Goal: Task Accomplishment & Management: Use online tool/utility

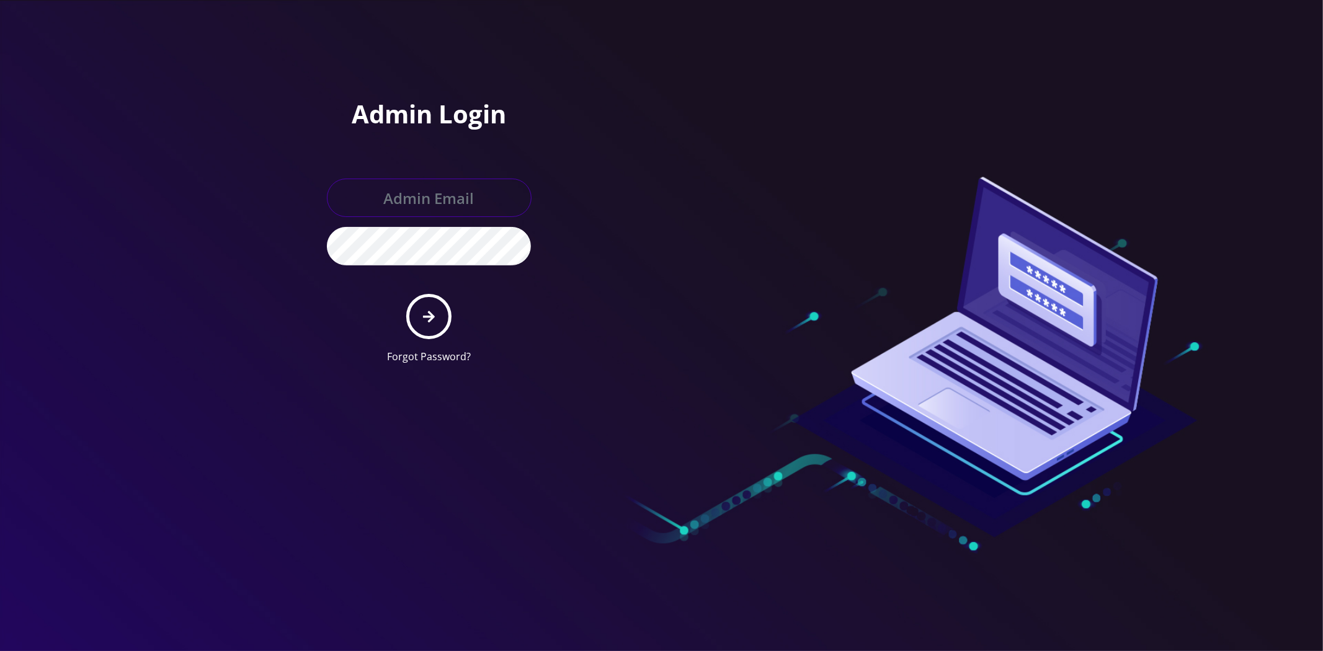
type input "master@britewireless.com"
click at [430, 318] on icon "submit" at bounding box center [429, 317] width 12 height 12
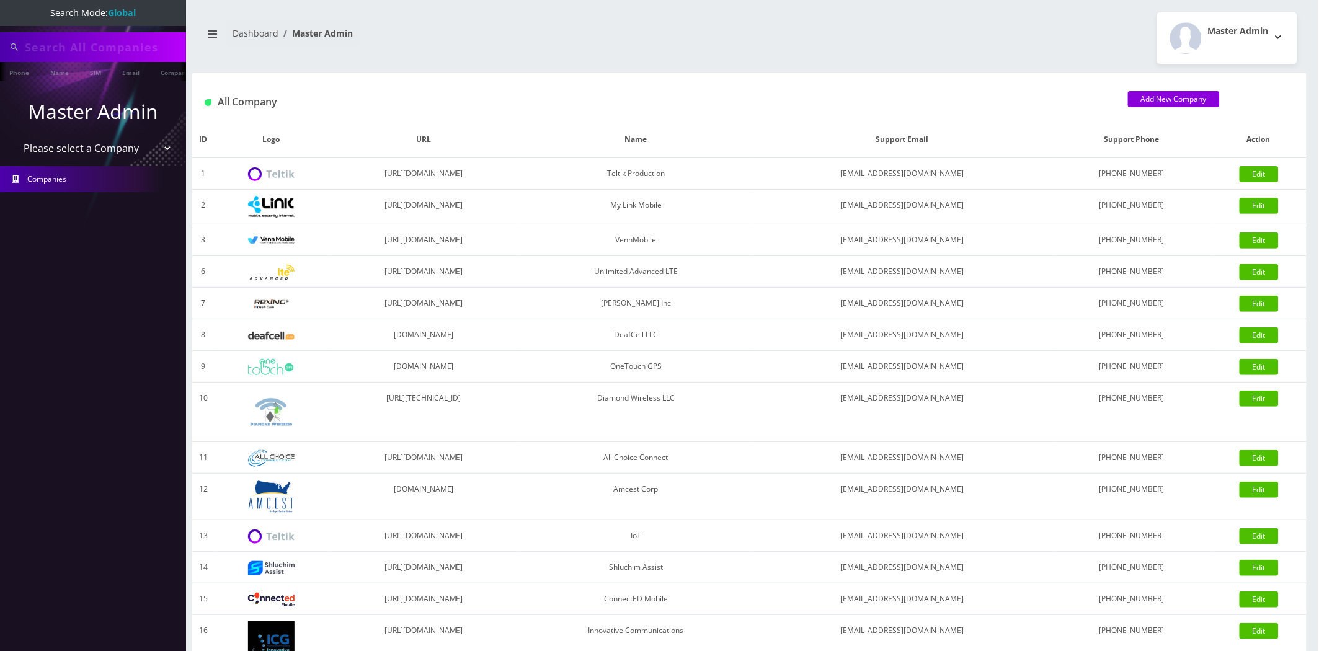
type input "atrigos"
click at [122, 159] on select "Please select a Company Teltik Production My Link Mobile VennMobile Unlimited A…" at bounding box center [93, 150] width 158 height 24
select select "1"
click at [14, 138] on select "Please select a Company Teltik Production My Link Mobile VennMobile Unlimited A…" at bounding box center [93, 150] width 158 height 24
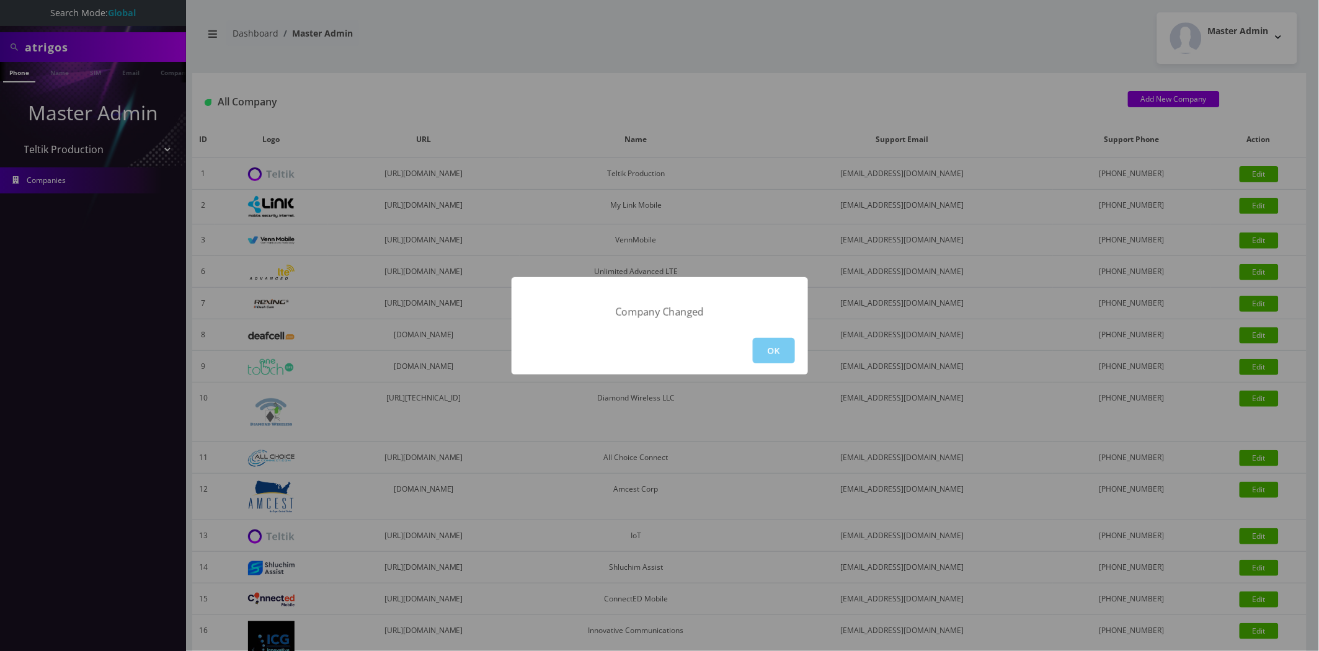
drag, startPoint x: 740, startPoint y: 331, endPoint x: 760, endPoint y: 352, distance: 28.9
click at [742, 333] on div "OK" at bounding box center [660, 351] width 296 height 48
click at [778, 364] on div "OK" at bounding box center [660, 351] width 296 height 48
click at [755, 346] on button "OK" at bounding box center [774, 350] width 42 height 25
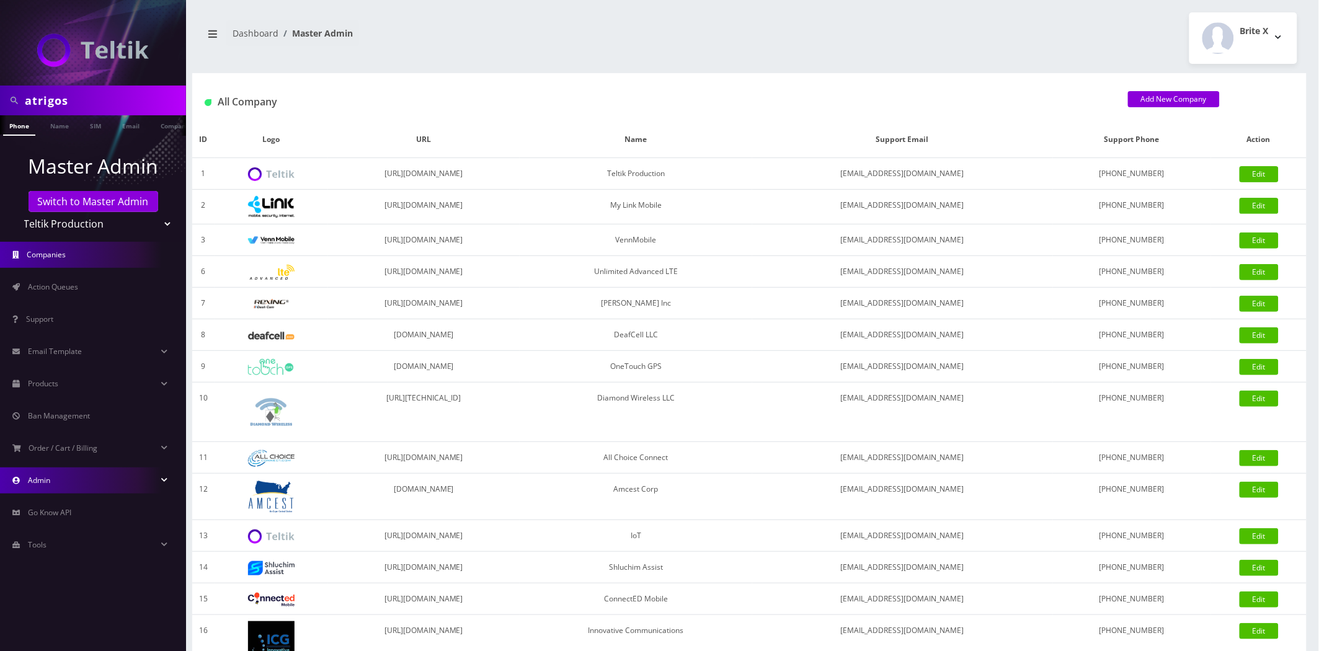
click at [82, 486] on link "Admin" at bounding box center [93, 481] width 186 height 26
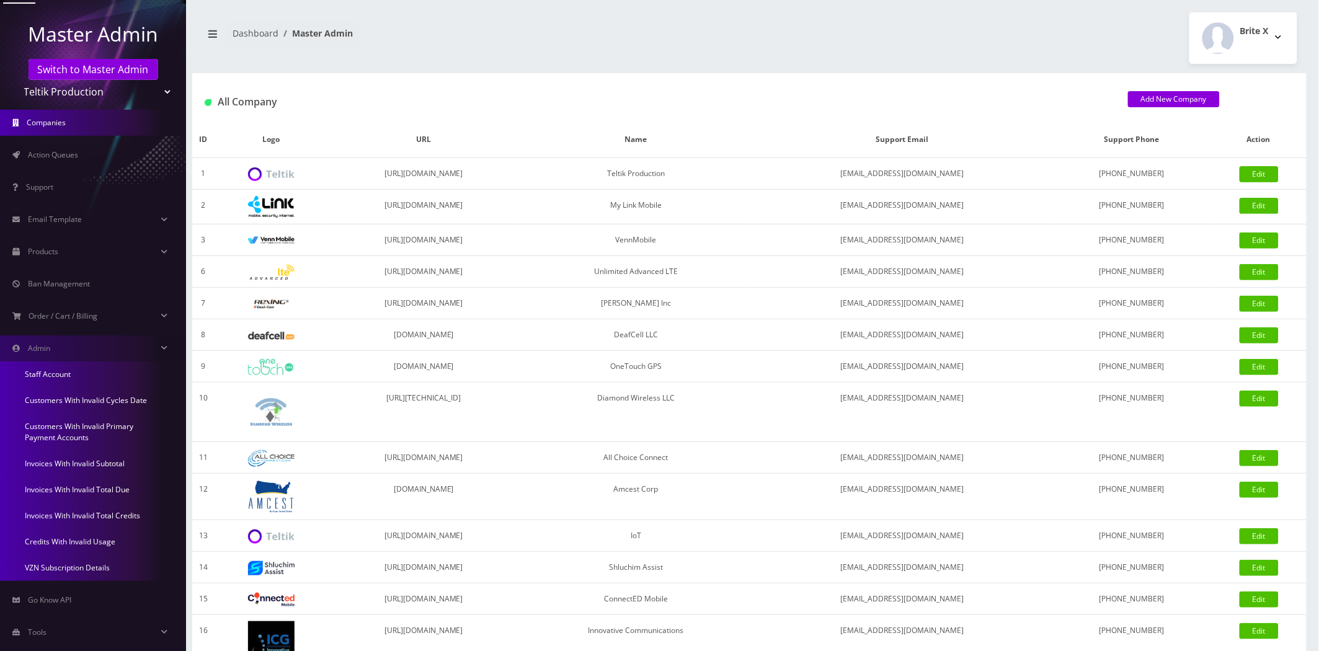
scroll to position [151, 0]
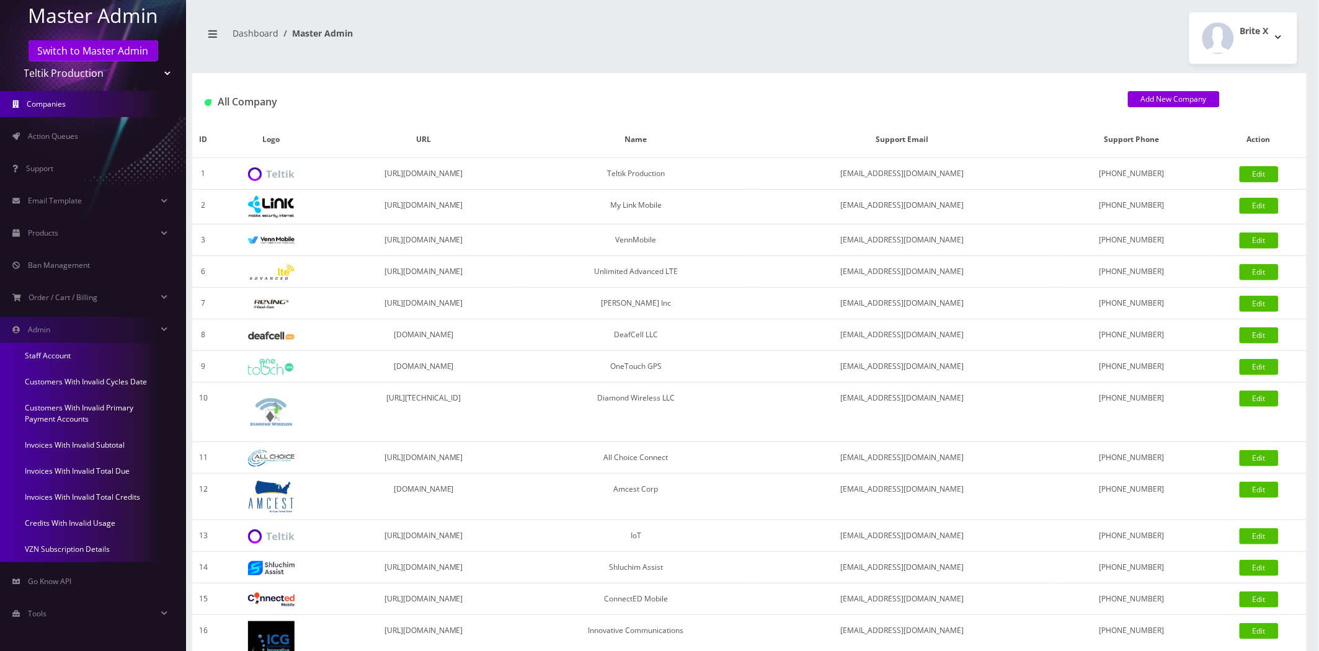
click at [95, 524] on link "Credits With Invalid Usage" at bounding box center [93, 523] width 186 height 26
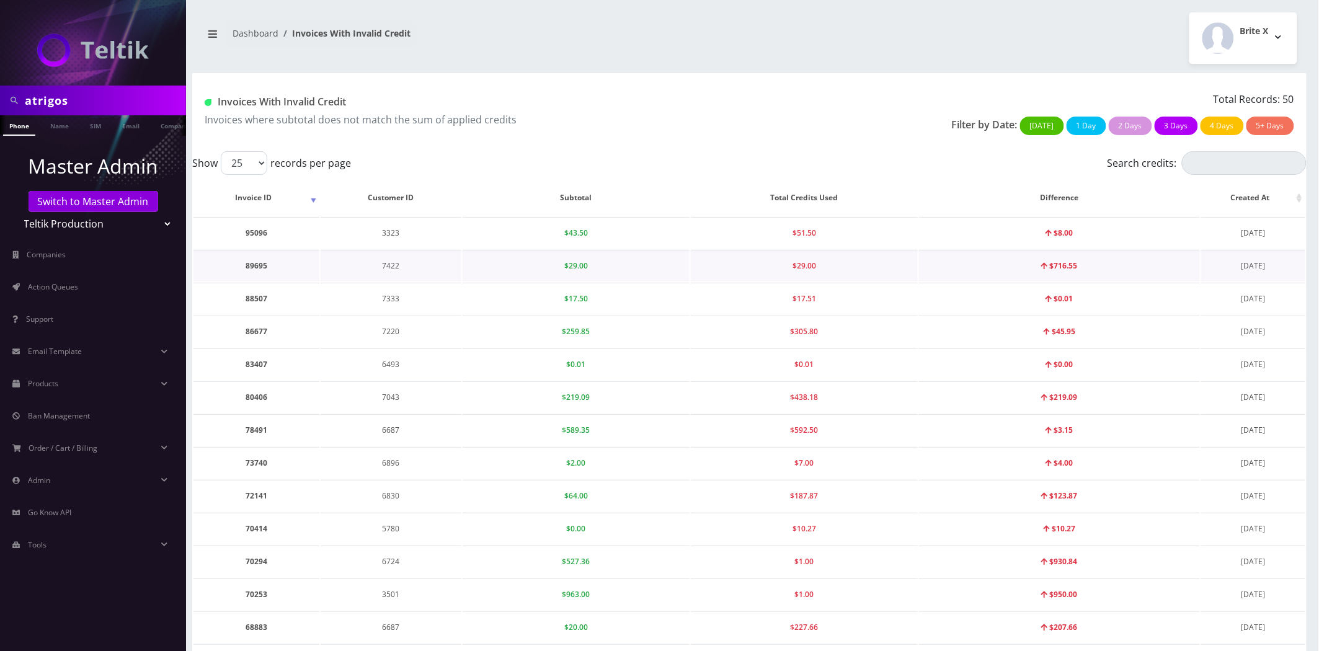
drag, startPoint x: 1281, startPoint y: 229, endPoint x: 1264, endPoint y: 262, distance: 36.3
click at [1245, 238] on td "[DATE]" at bounding box center [1253, 233] width 104 height 32
drag, startPoint x: 1280, startPoint y: 270, endPoint x: 1200, endPoint y: 268, distance: 80.0
click at [1200, 268] on tr "89695 7422 $29.00 $29.00 $716.55 June 10, 2025" at bounding box center [750, 266] width 1112 height 32
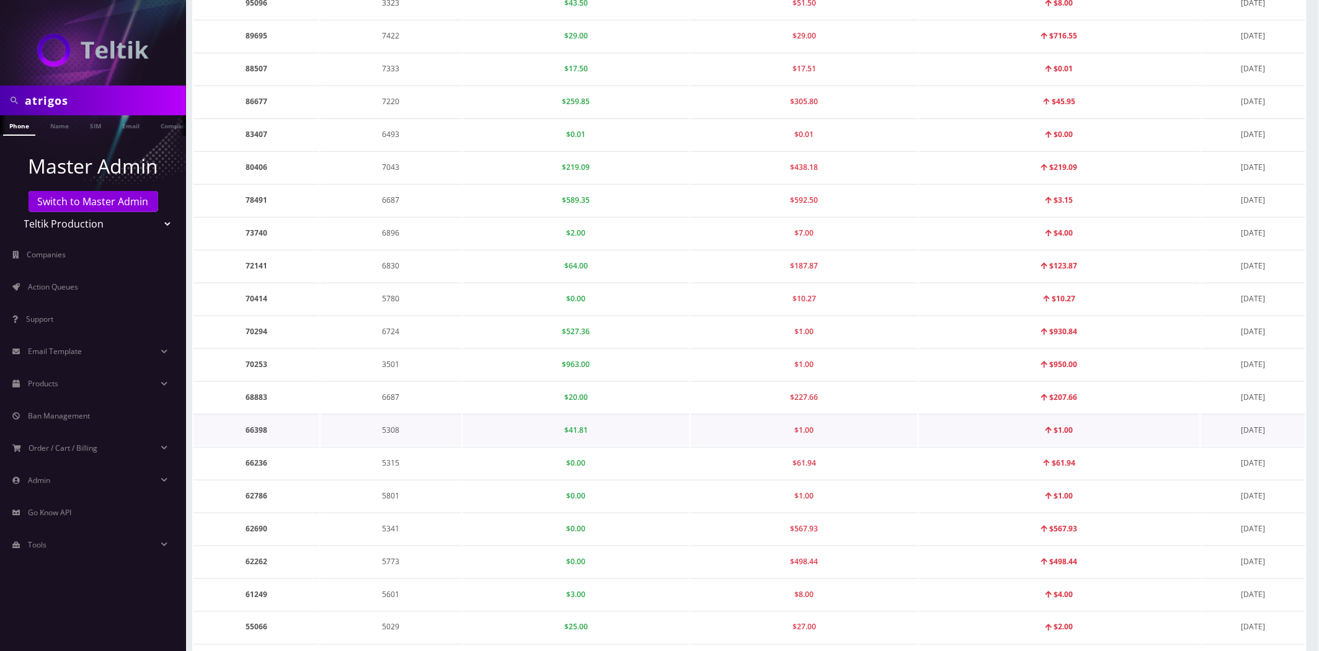
scroll to position [417, 0]
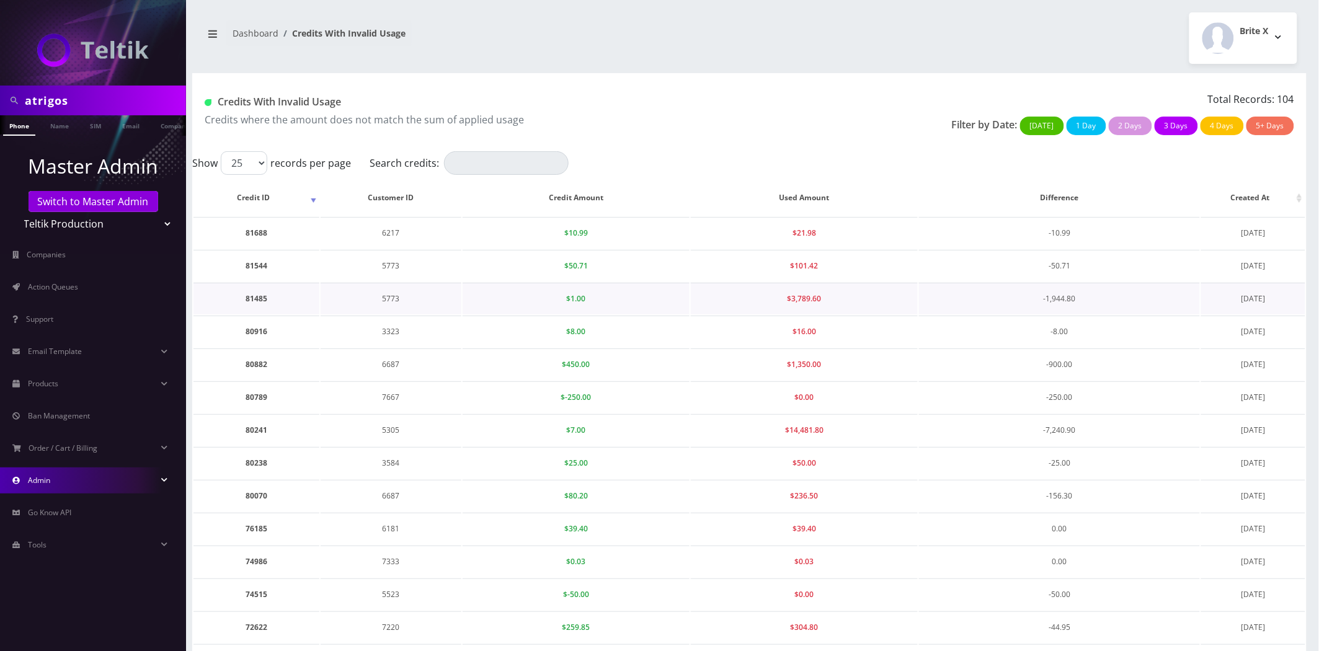
click at [253, 294] on td "81485" at bounding box center [257, 299] width 126 height 32
click at [253, 295] on td "81485" at bounding box center [257, 299] width 126 height 32
copy td "81485"
click at [251, 302] on td "81485" at bounding box center [257, 299] width 126 height 32
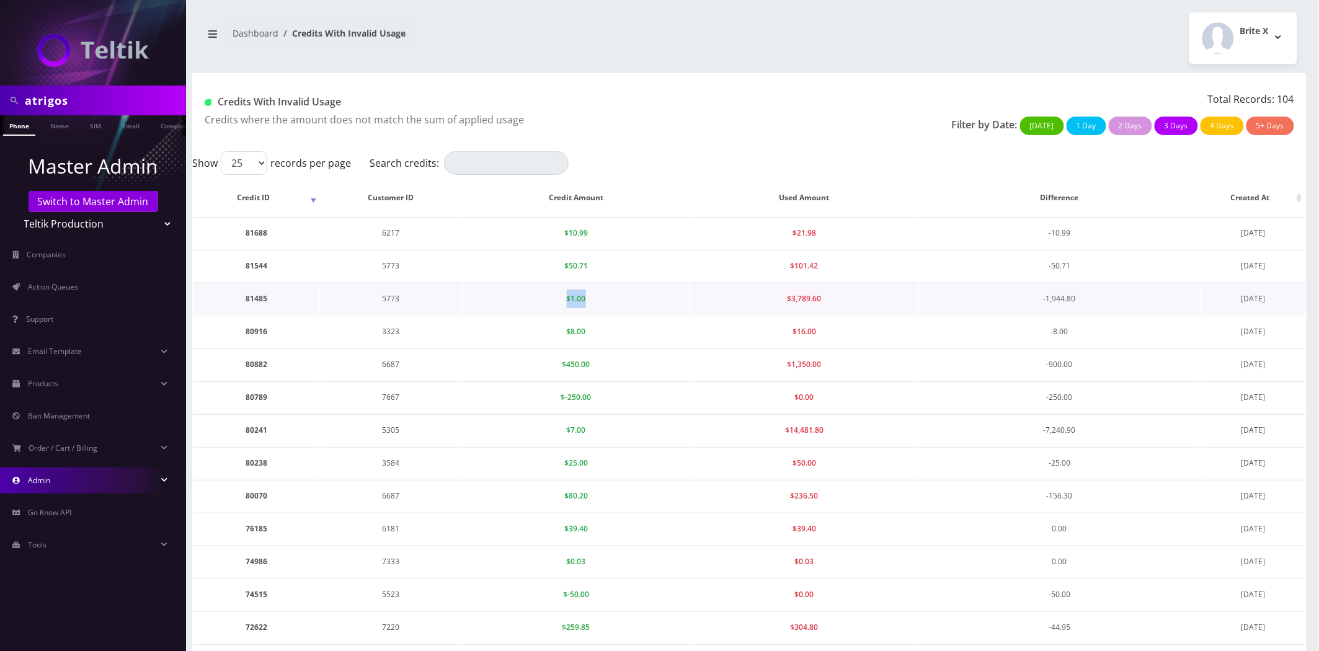
drag, startPoint x: 609, startPoint y: 298, endPoint x: 630, endPoint y: 301, distance: 20.6
click at [553, 301] on td "$1.00" at bounding box center [576, 299] width 227 height 32
click at [630, 300] on td "$1.00" at bounding box center [576, 299] width 227 height 32
drag, startPoint x: 610, startPoint y: 299, endPoint x: 505, endPoint y: 306, distance: 105.0
click at [505, 306] on td "$1.00" at bounding box center [576, 299] width 227 height 32
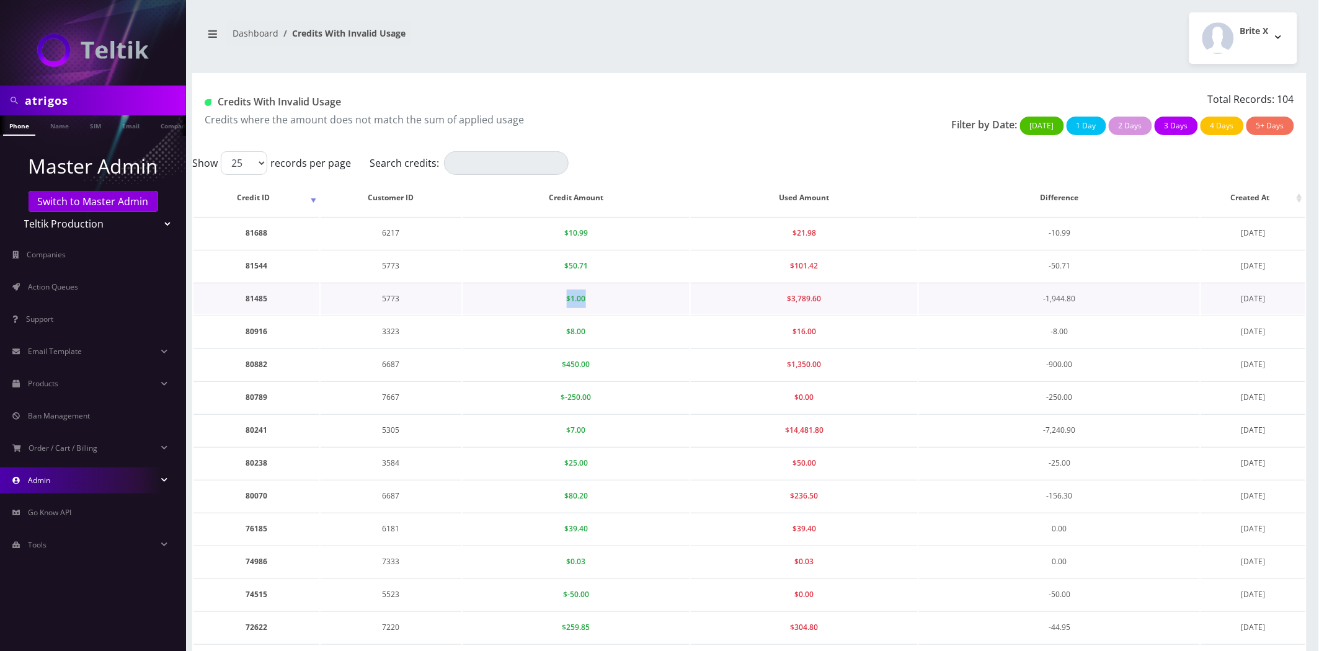
click at [592, 293] on td "$1.00" at bounding box center [576, 299] width 227 height 32
drag, startPoint x: 592, startPoint y: 299, endPoint x: 529, endPoint y: 296, distance: 63.3
click at [529, 296] on td "$1.00" at bounding box center [576, 299] width 227 height 32
click at [625, 302] on td "$1.00" at bounding box center [576, 299] width 227 height 32
drag, startPoint x: 611, startPoint y: 301, endPoint x: 521, endPoint y: 301, distance: 89.9
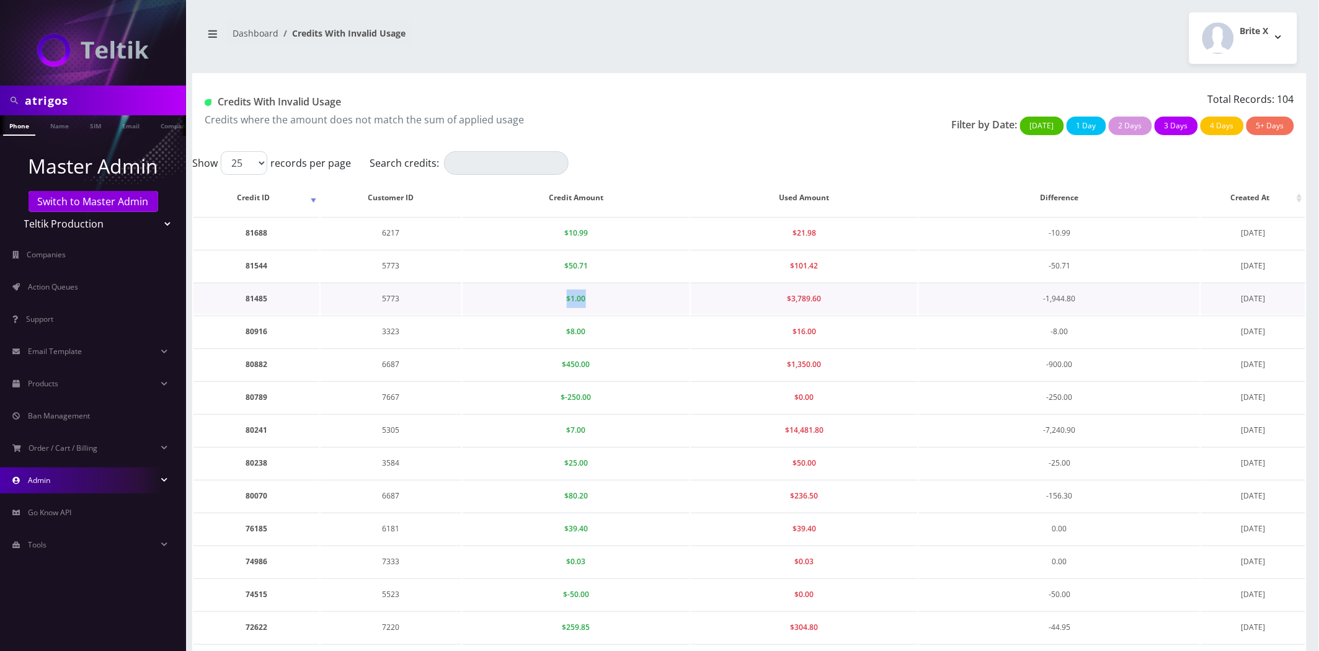
click at [521, 301] on td "$1.00" at bounding box center [576, 299] width 227 height 32
drag, startPoint x: 824, startPoint y: 305, endPoint x: 755, endPoint y: 300, distance: 68.5
click at [755, 300] on td "$3,789.60" at bounding box center [804, 299] width 227 height 32
click at [542, 298] on td "$1.00" at bounding box center [576, 299] width 227 height 32
drag, startPoint x: 1102, startPoint y: 299, endPoint x: 616, endPoint y: 272, distance: 486.4
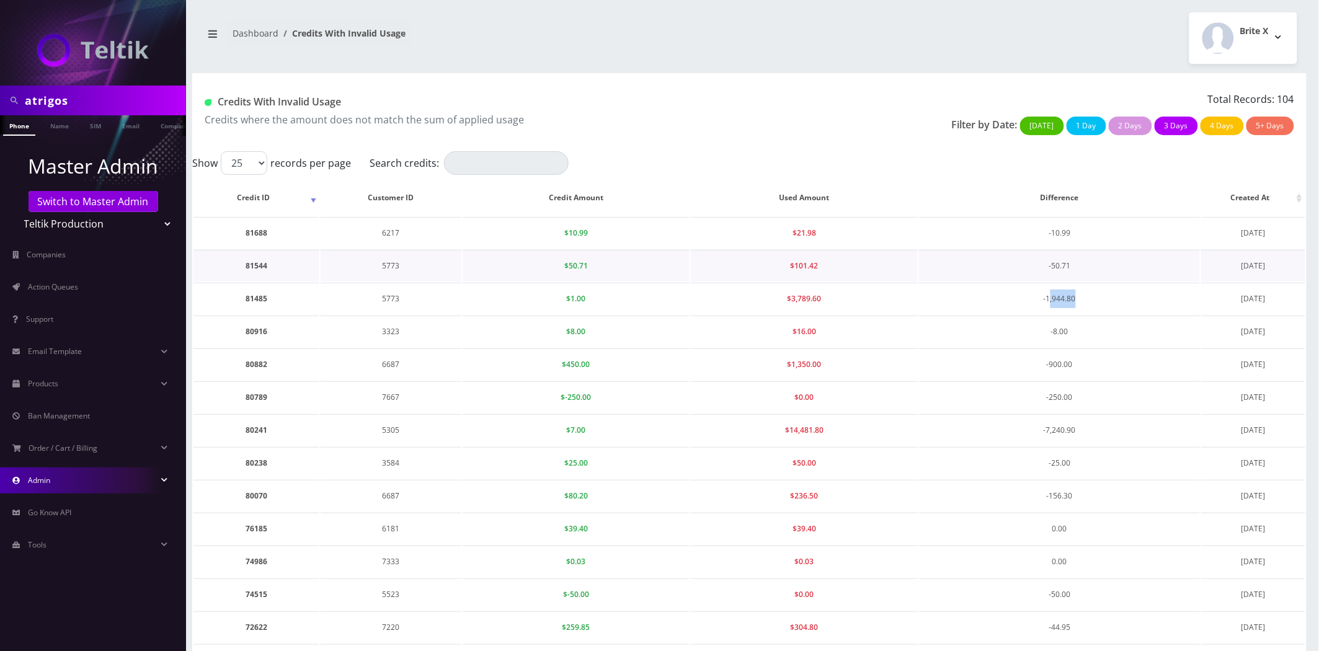
click at [1007, 301] on td "-1,944.80" at bounding box center [1059, 299] width 281 height 32
drag, startPoint x: 599, startPoint y: 292, endPoint x: 501, endPoint y: 298, distance: 97.6
click at [501, 298] on td "$1.00" at bounding box center [576, 299] width 227 height 32
click at [589, 296] on td "$1.00" at bounding box center [576, 299] width 227 height 32
click at [396, 301] on td "5773" at bounding box center [391, 299] width 141 height 32
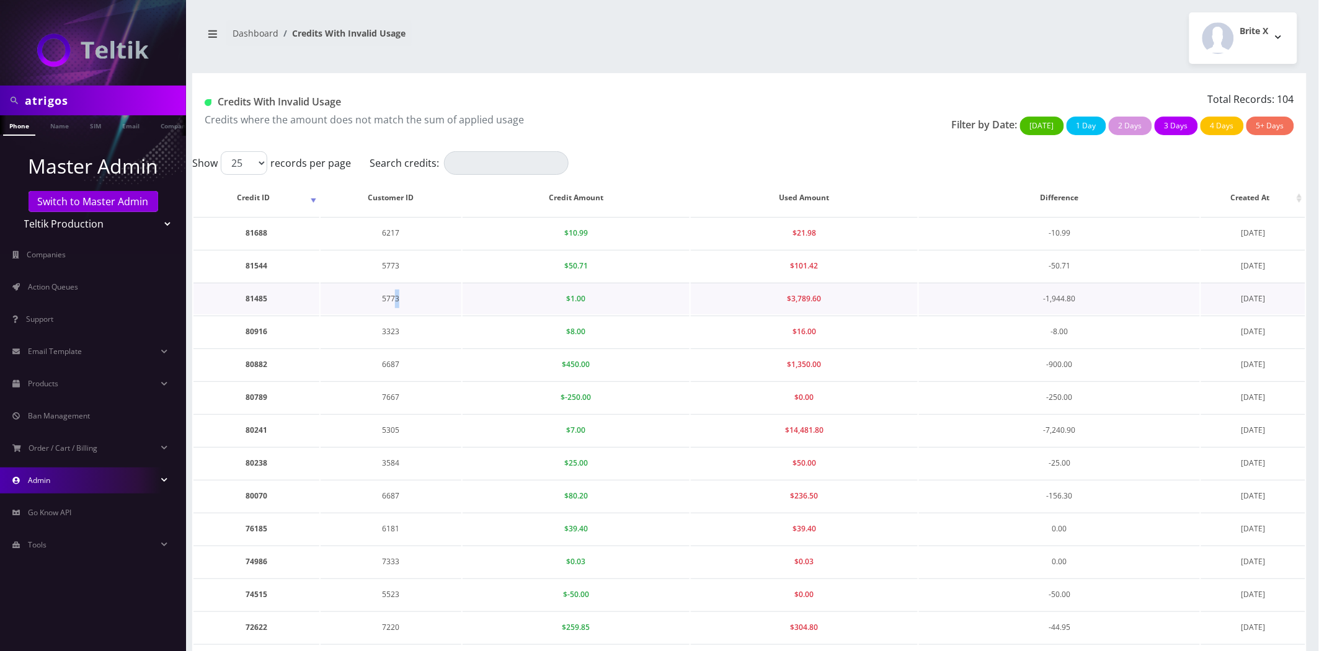
click at [395, 301] on td "5773" at bounding box center [391, 299] width 141 height 32
click at [243, 293] on td "81485" at bounding box center [257, 299] width 126 height 32
click at [245, 293] on td "81485" at bounding box center [257, 299] width 126 height 32
click at [249, 293] on td "81485" at bounding box center [257, 299] width 126 height 32
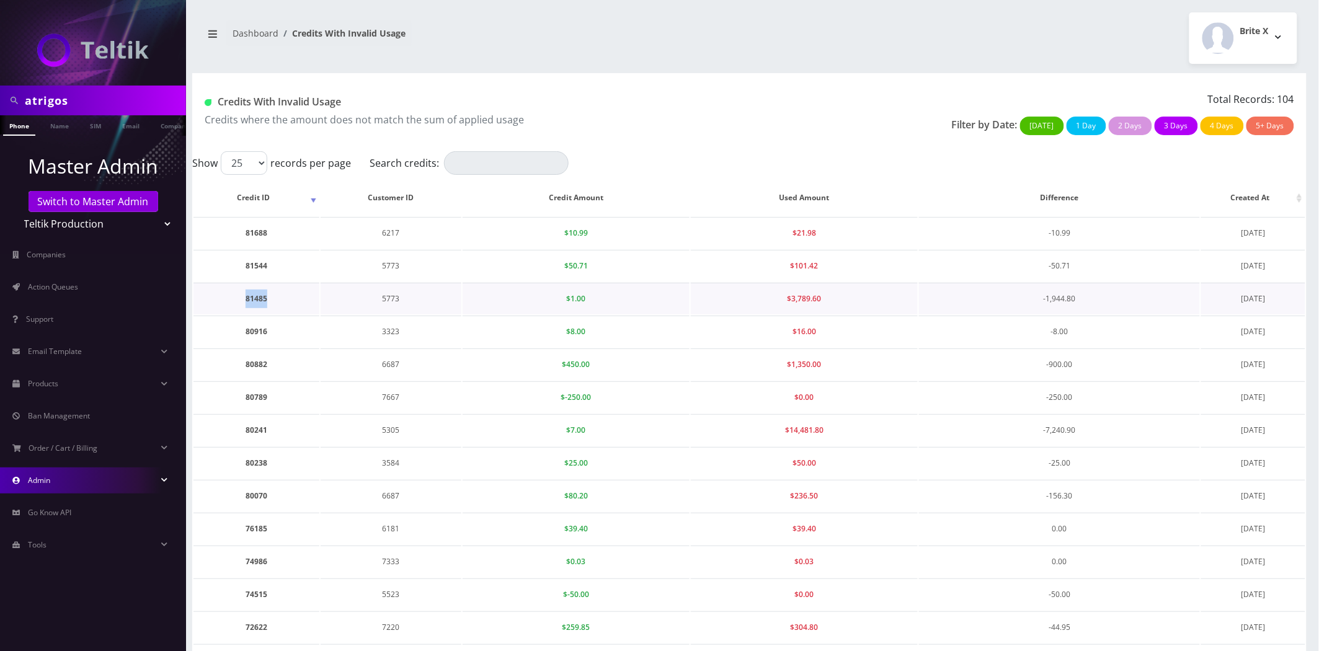
click at [249, 293] on td "81485" at bounding box center [257, 299] width 126 height 32
copy td "81485"
click at [252, 299] on td "81485" at bounding box center [257, 299] width 126 height 32
drag, startPoint x: 599, startPoint y: 301, endPoint x: 561, endPoint y: 300, distance: 38.5
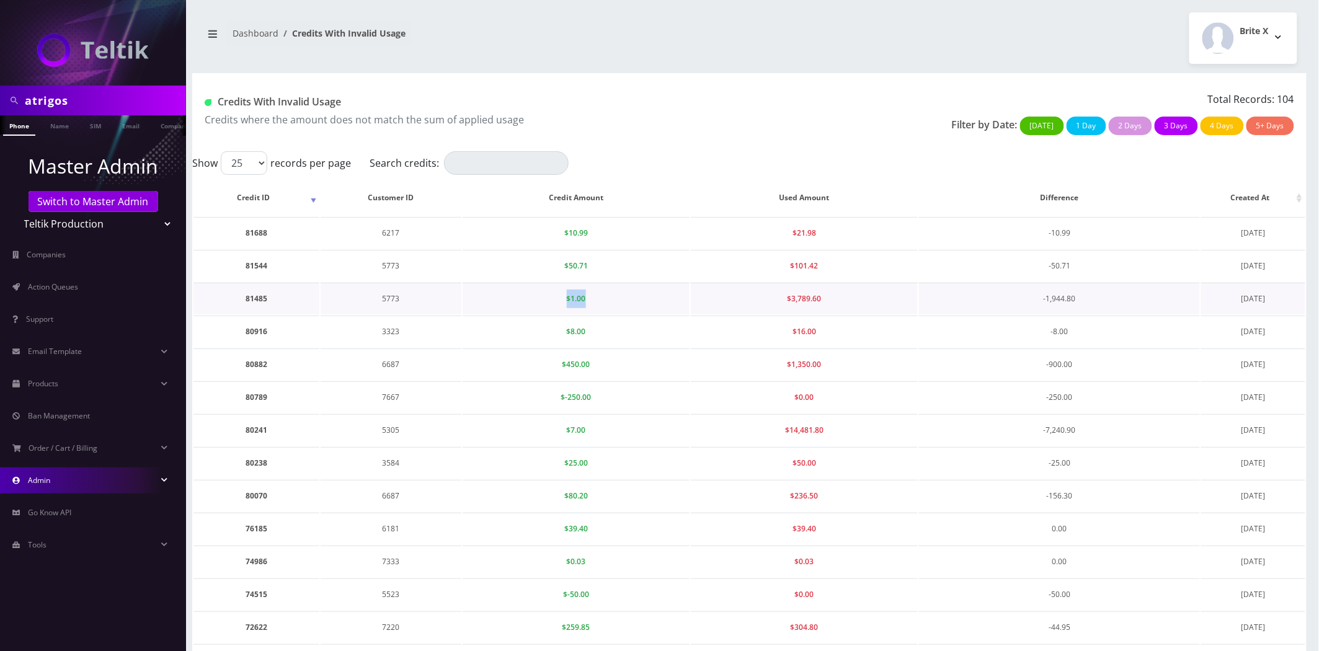
click at [561, 300] on td "$1.00" at bounding box center [576, 299] width 227 height 32
drag, startPoint x: 578, startPoint y: 424, endPoint x: 637, endPoint y: 424, distance: 58.9
click at [605, 425] on td "$7.00" at bounding box center [576, 430] width 227 height 32
click at [584, 428] on span "$7.00" at bounding box center [576, 430] width 19 height 11
click at [586, 428] on td "$7.00" at bounding box center [576, 430] width 227 height 32
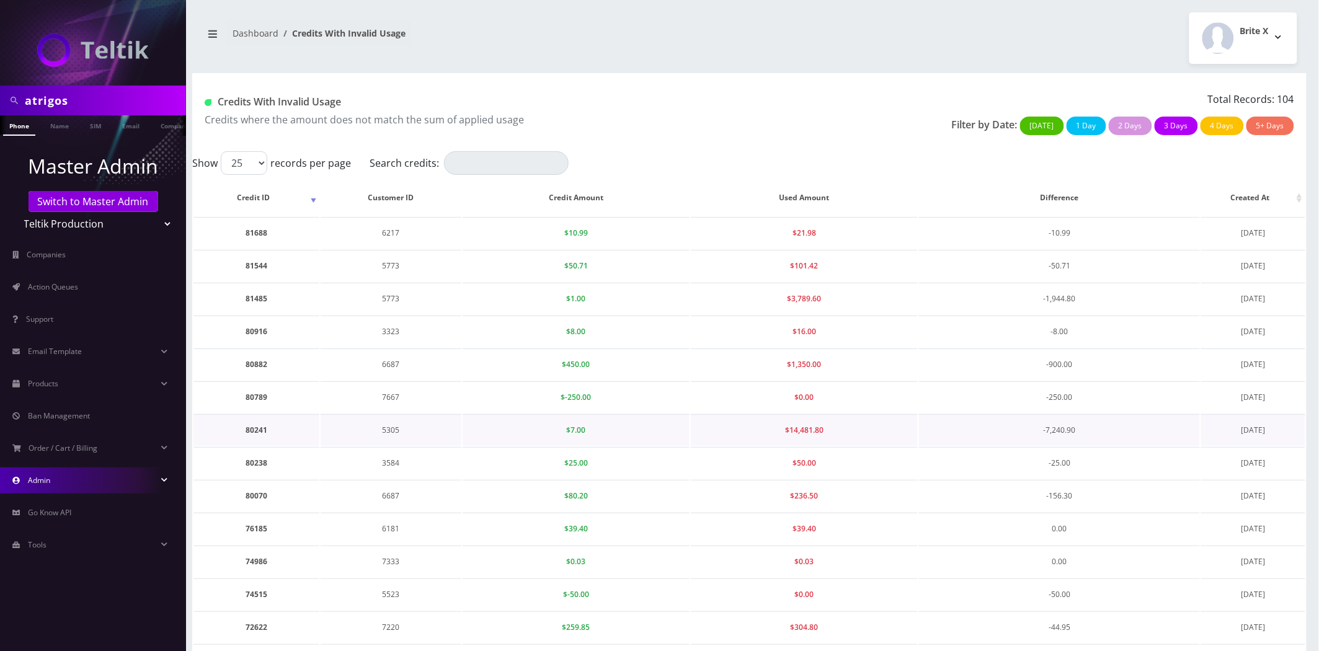
click at [587, 428] on td "$7.00" at bounding box center [576, 430] width 227 height 32
click at [586, 430] on td "$7.00" at bounding box center [576, 430] width 227 height 32
click at [256, 397] on td "80789" at bounding box center [257, 397] width 126 height 32
copy td "80789"
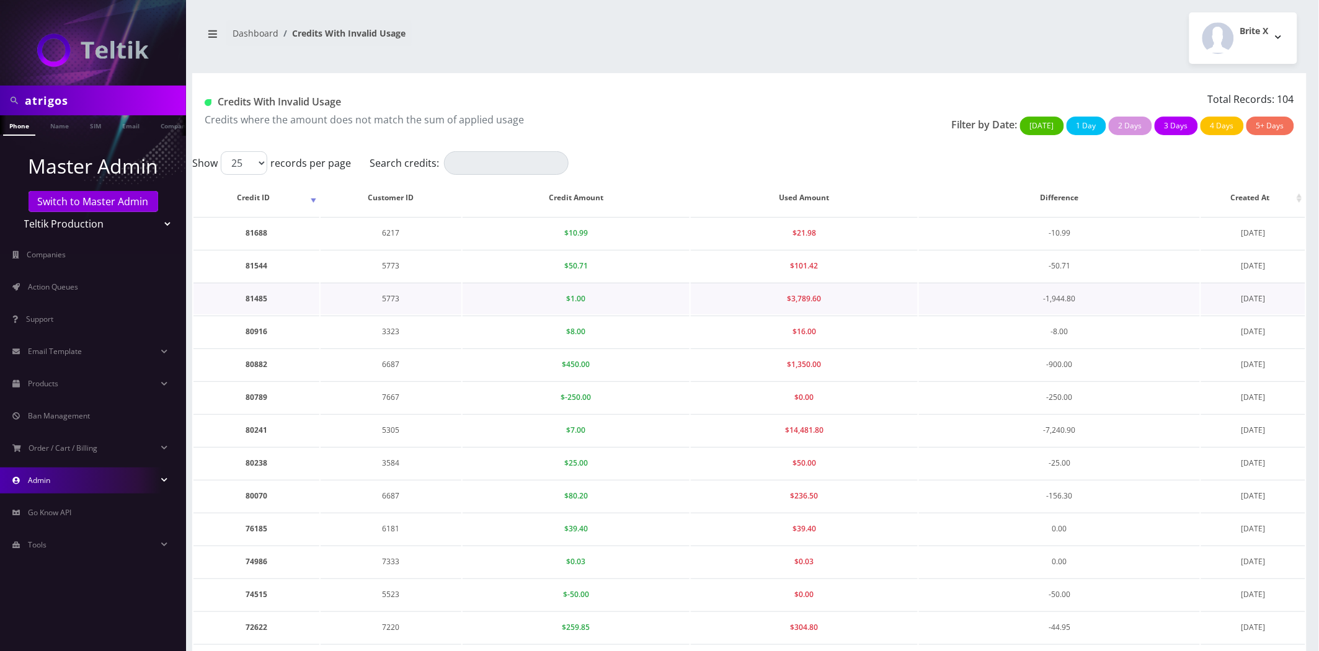
click at [250, 302] on td "81485" at bounding box center [257, 299] width 126 height 32
click at [247, 303] on td "81485" at bounding box center [257, 299] width 126 height 32
copy td "81485"
click at [87, 97] on input "atrigos" at bounding box center [104, 101] width 158 height 24
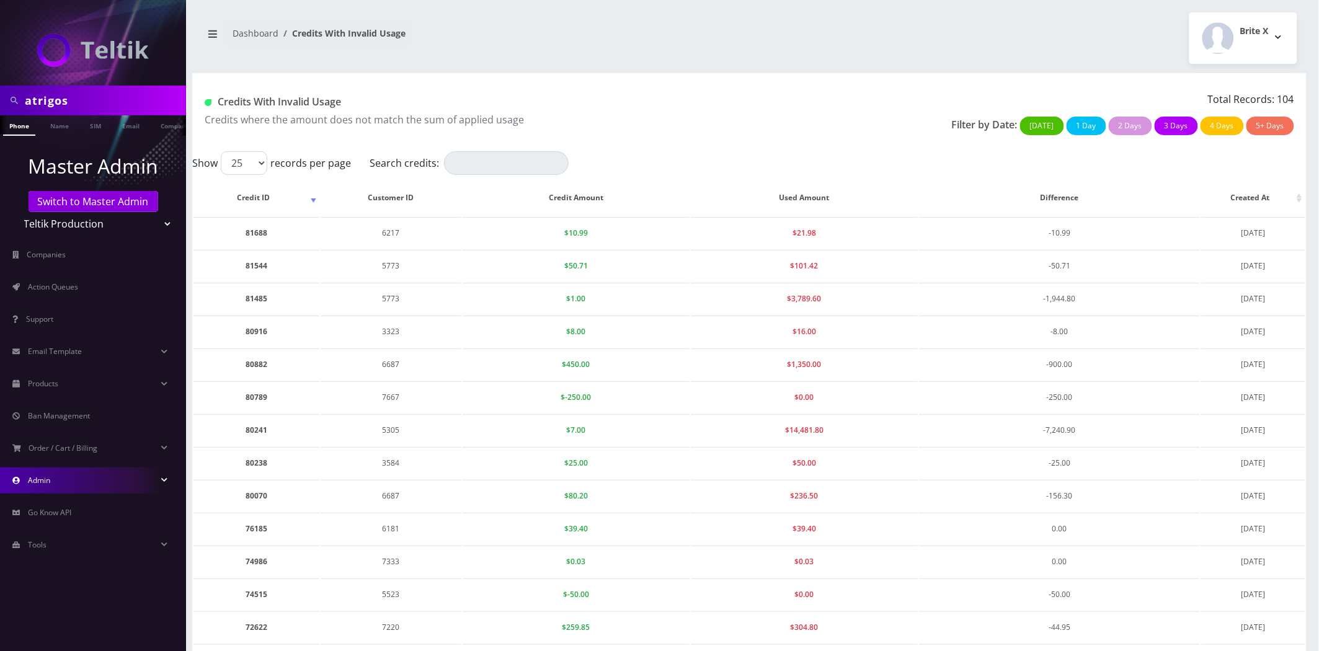
click at [87, 97] on input "atrigos" at bounding box center [104, 101] width 158 height 24
paste input "5773"
type input "5773"
click at [65, 223] on select "Teltik Production My Link Mobile VennMobile Unlimited Advanced LTE Rexing Inc D…" at bounding box center [93, 224] width 158 height 24
click at [76, 196] on link "Switch to Master Admin" at bounding box center [94, 201] width 130 height 21
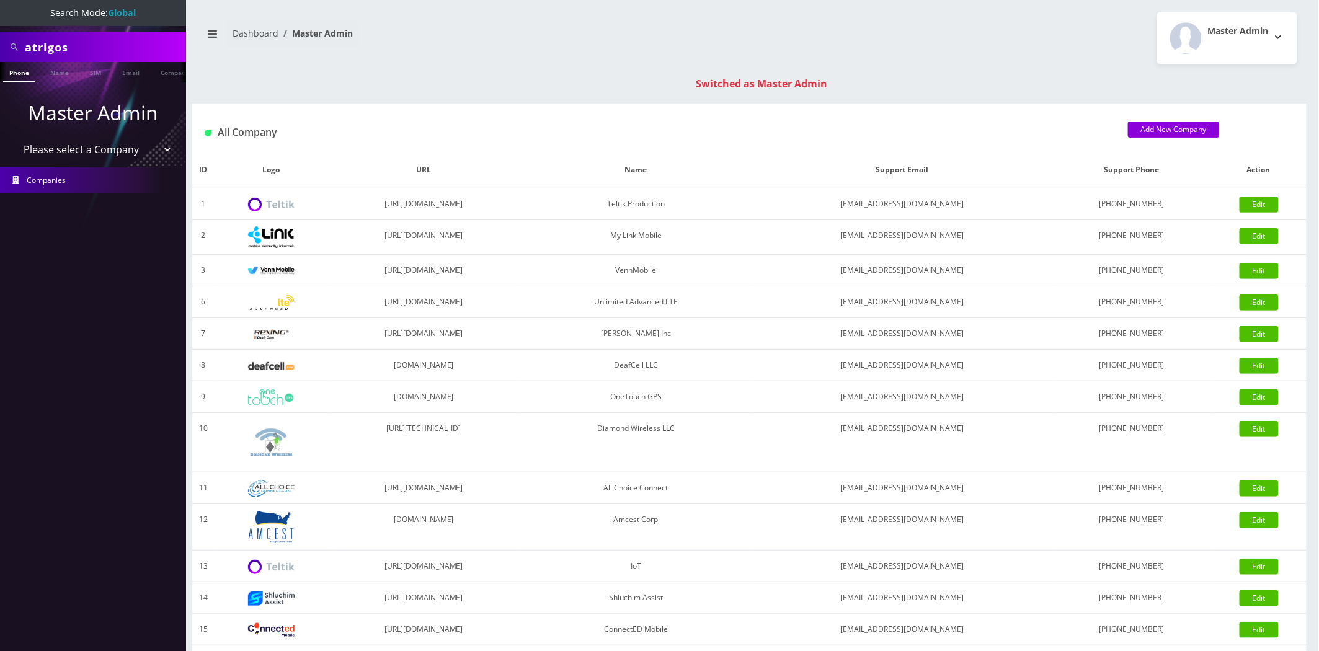
click at [140, 46] on input "atrigos" at bounding box center [104, 47] width 158 height 24
click at [139, 47] on input "atrigos" at bounding box center [104, 47] width 158 height 24
paste input "5773"
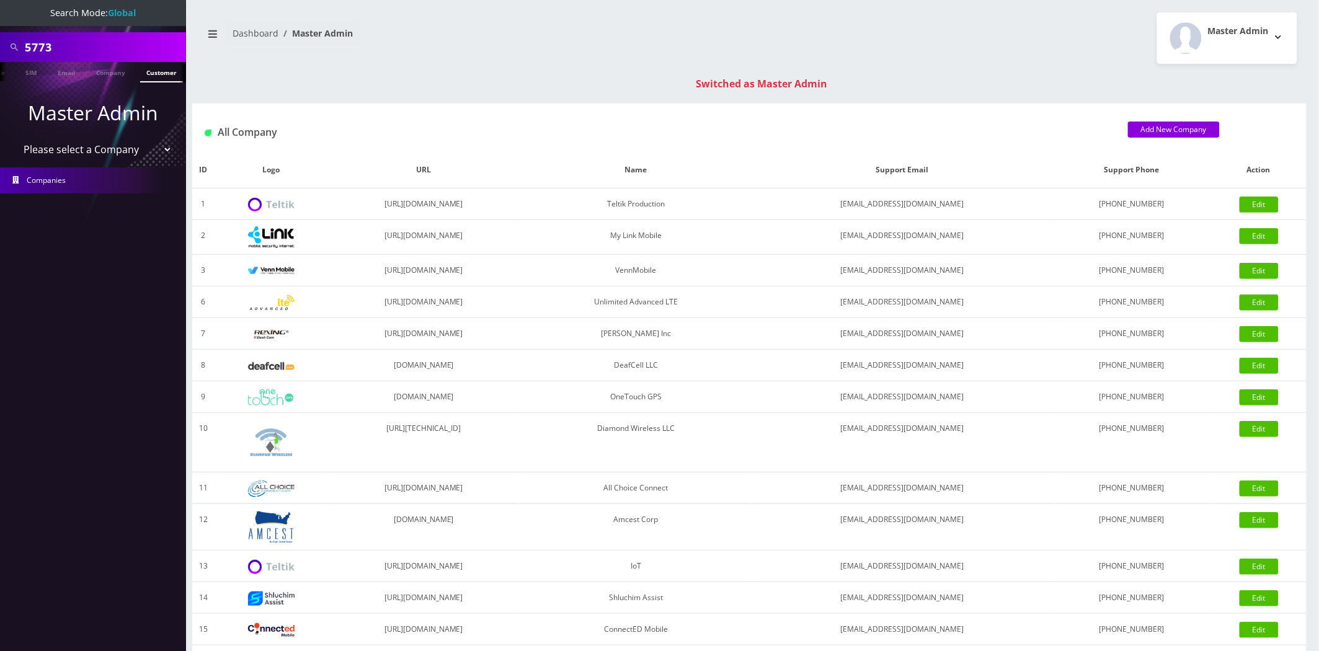
type input "5773"
click at [158, 77] on link "Customer" at bounding box center [161, 72] width 43 height 20
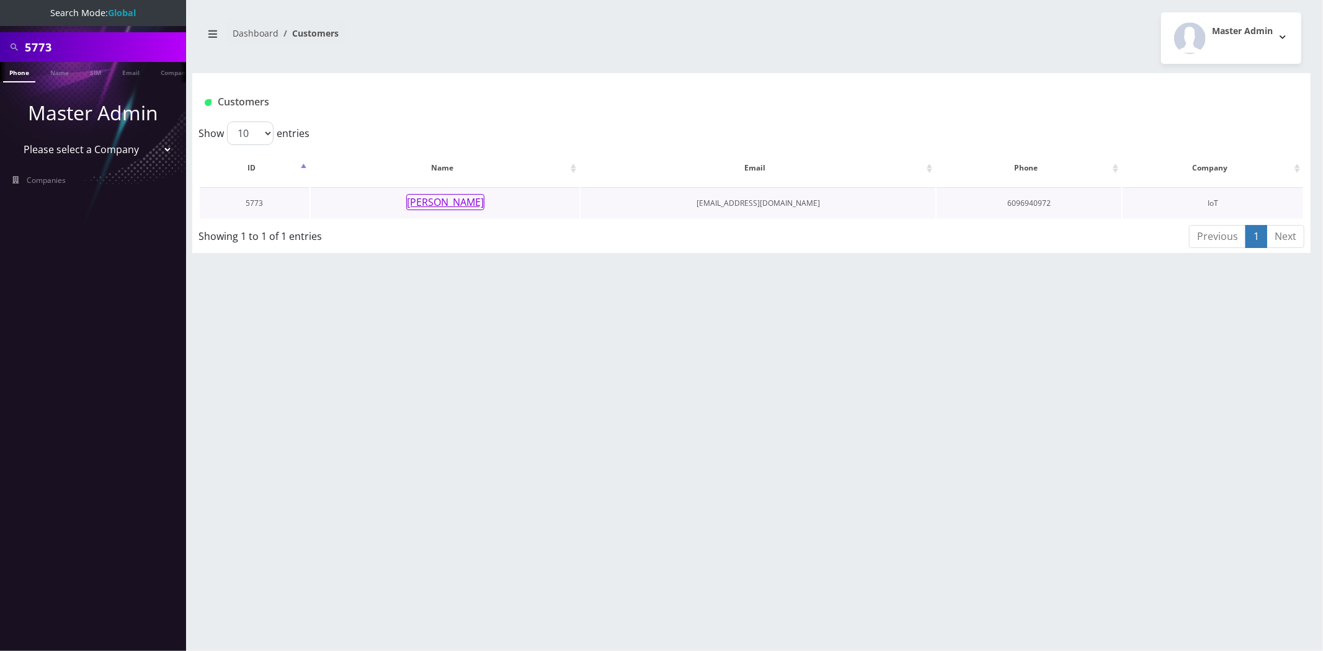
click at [430, 200] on button "[PERSON_NAME]" at bounding box center [445, 202] width 78 height 16
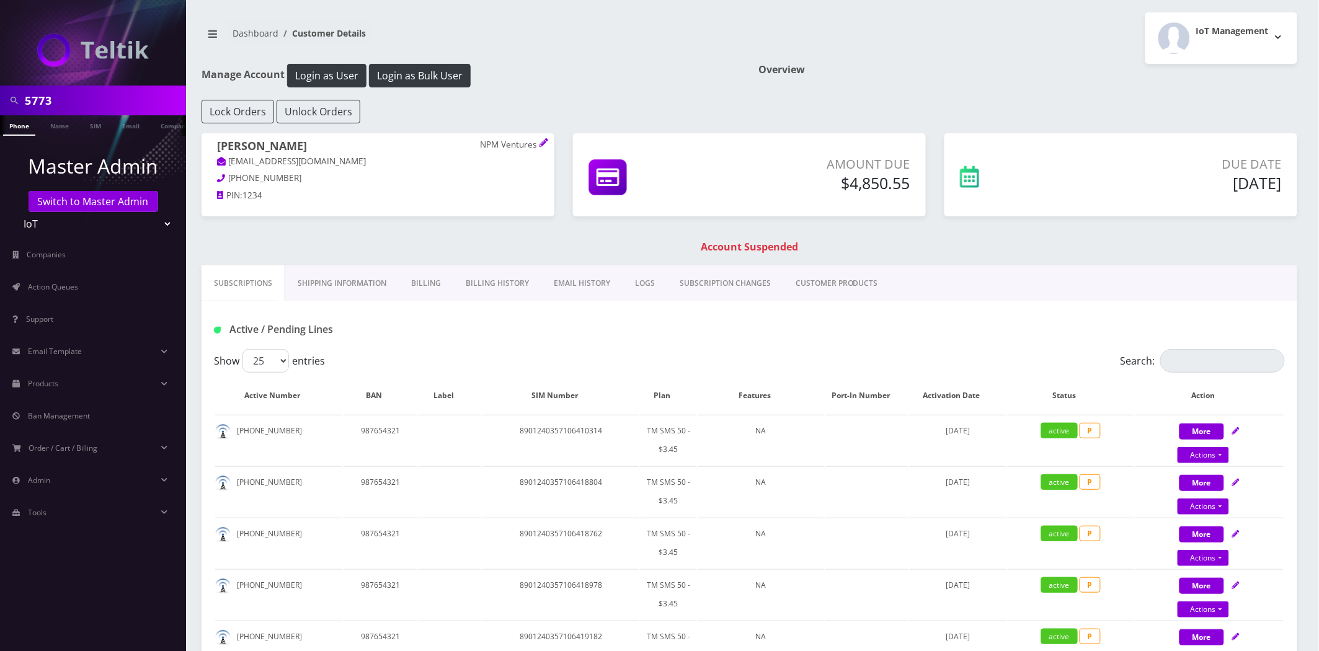
click at [484, 288] on link "Billing History" at bounding box center [497, 283] width 88 height 36
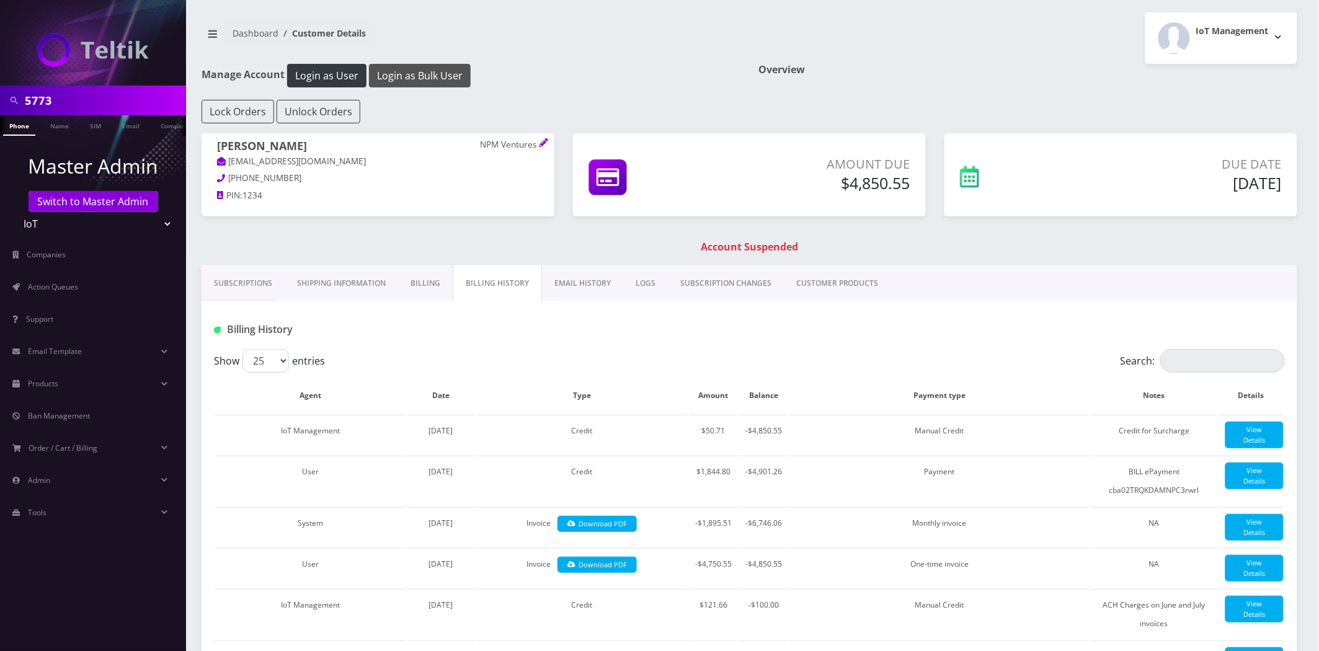
click at [447, 65] on button "Login as Bulk User" at bounding box center [420, 76] width 102 height 24
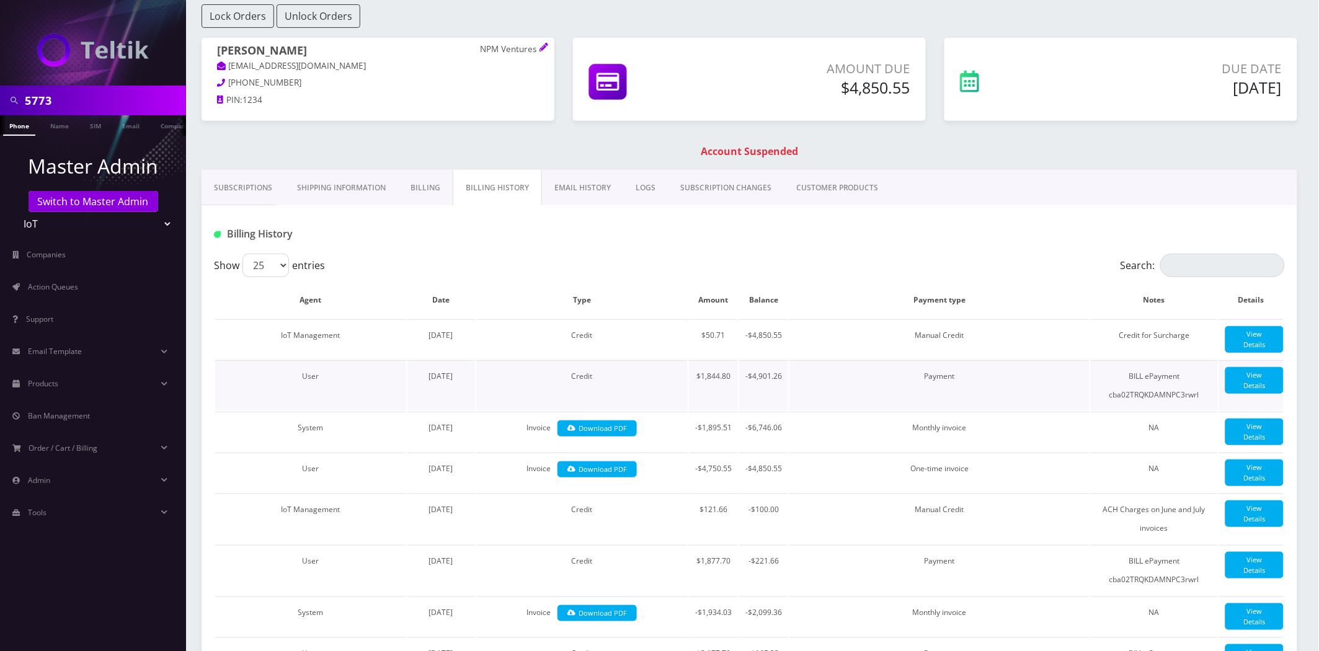
scroll to position [69, 0]
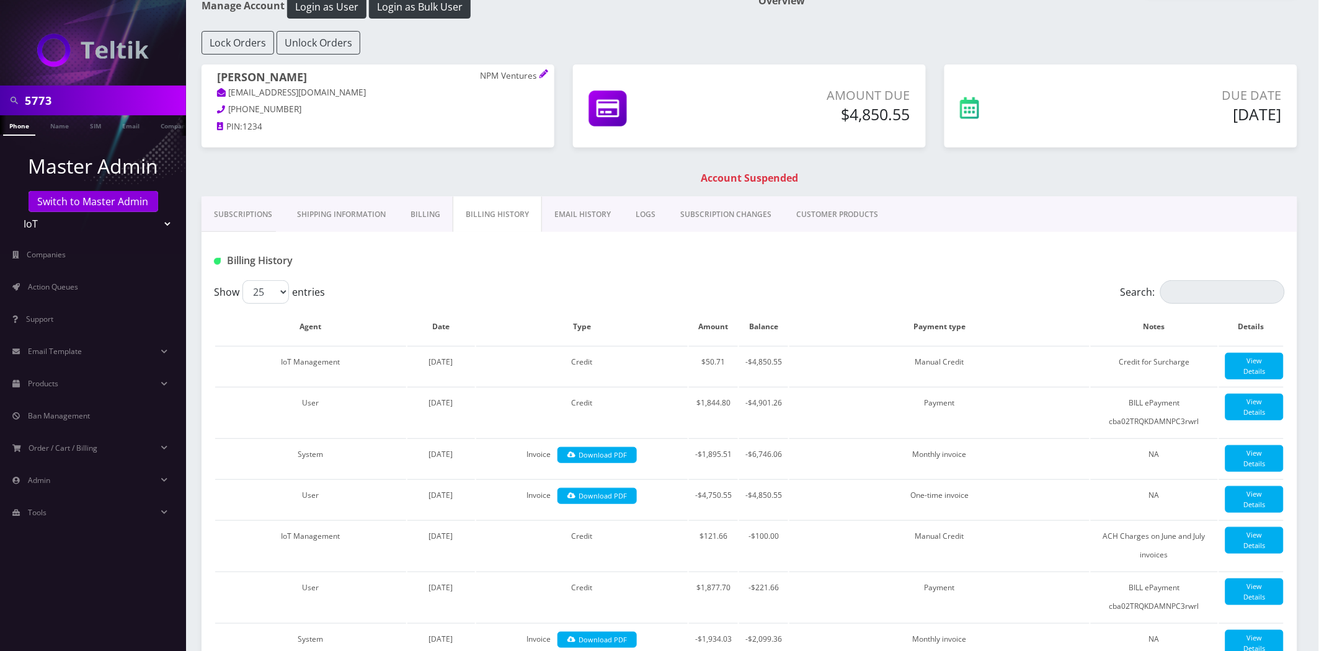
click at [261, 207] on link "Subscriptions" at bounding box center [243, 215] width 83 height 36
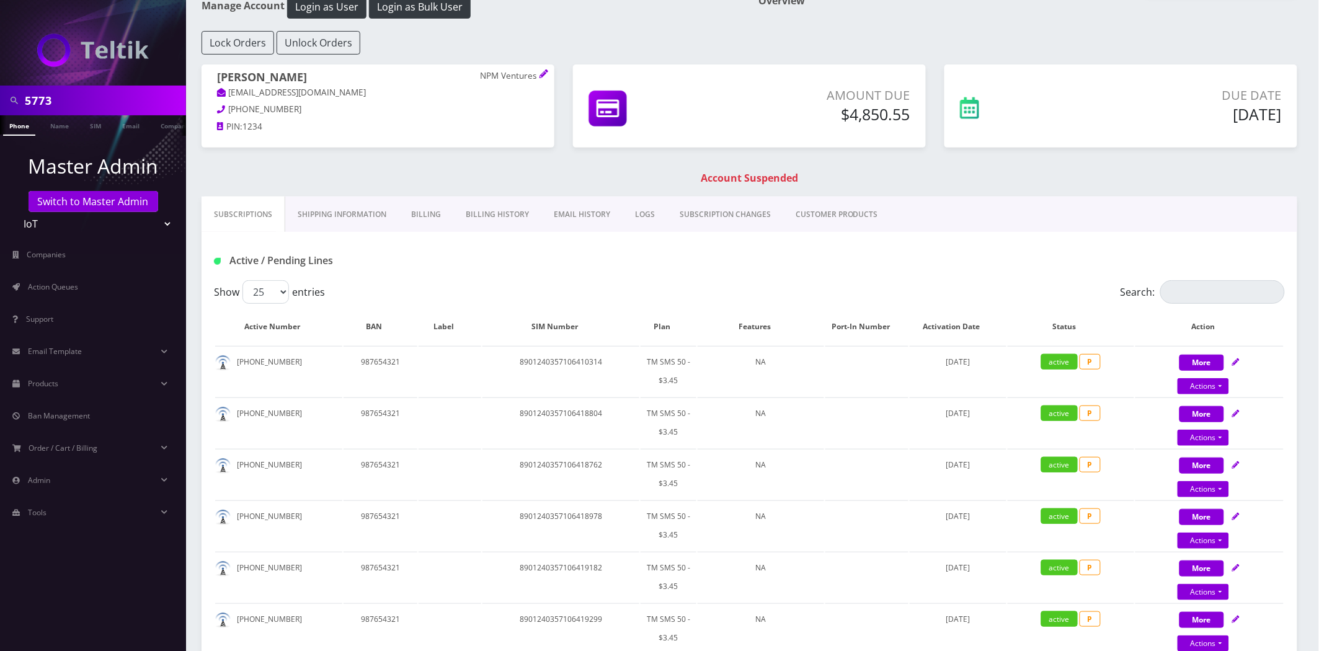
click at [491, 207] on link "Billing History" at bounding box center [497, 215] width 88 height 36
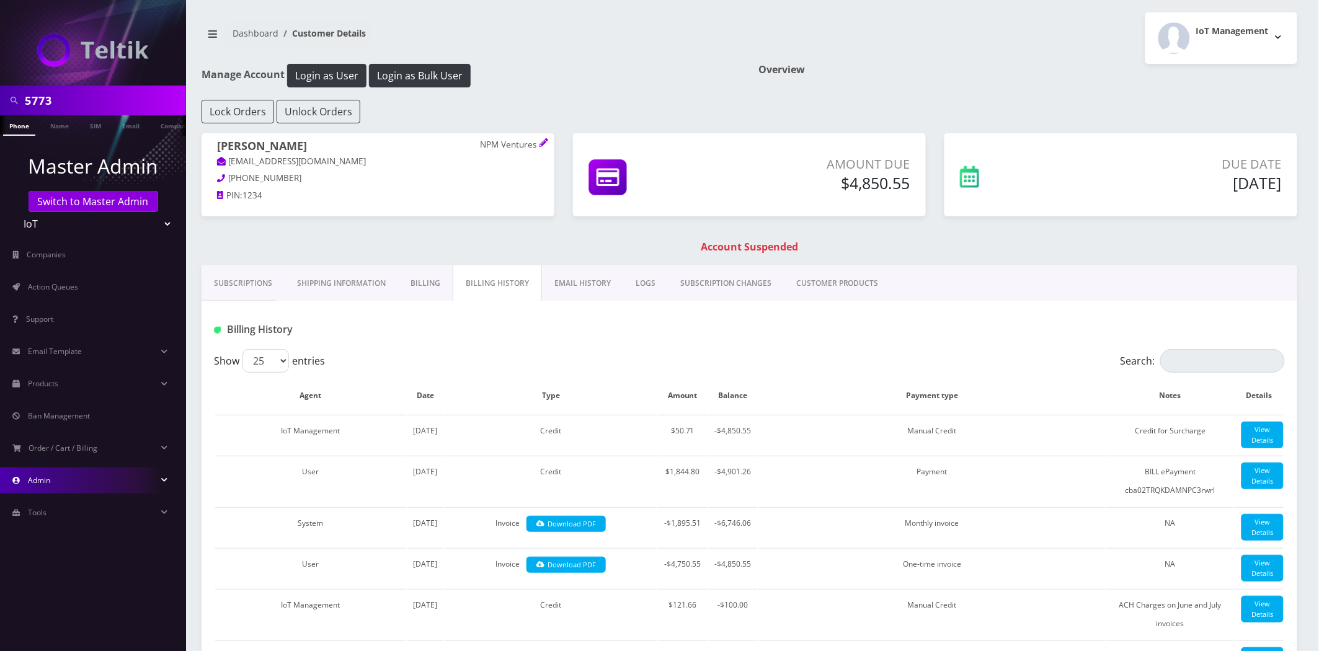
click at [73, 479] on link "Admin" at bounding box center [93, 481] width 186 height 26
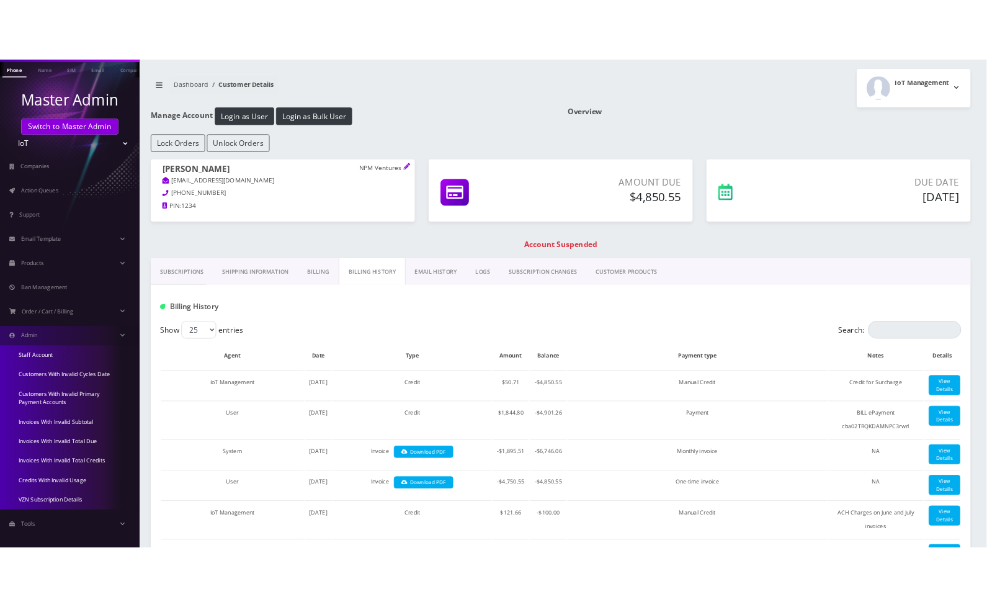
scroll to position [119, 0]
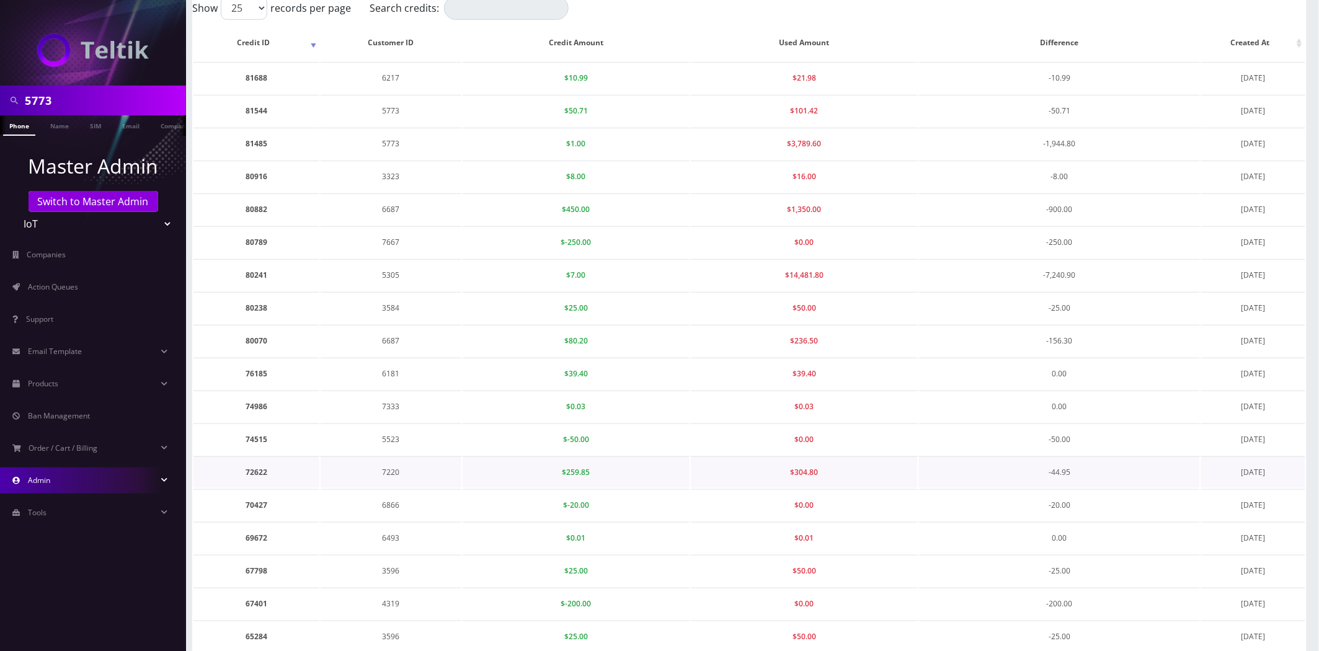
scroll to position [440, 0]
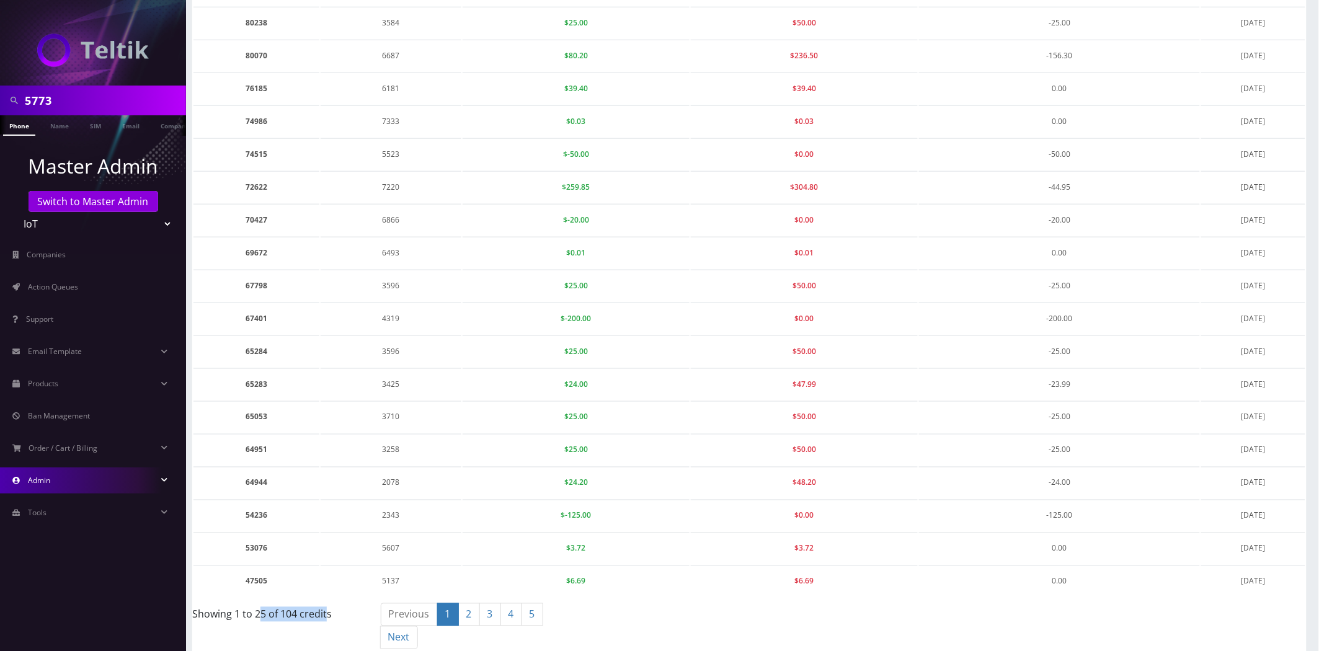
drag, startPoint x: 326, startPoint y: 600, endPoint x: 262, endPoint y: 603, distance: 63.9
click at [262, 603] on div "Showing 1 to 25 of 104 credits" at bounding box center [277, 612] width 170 height 20
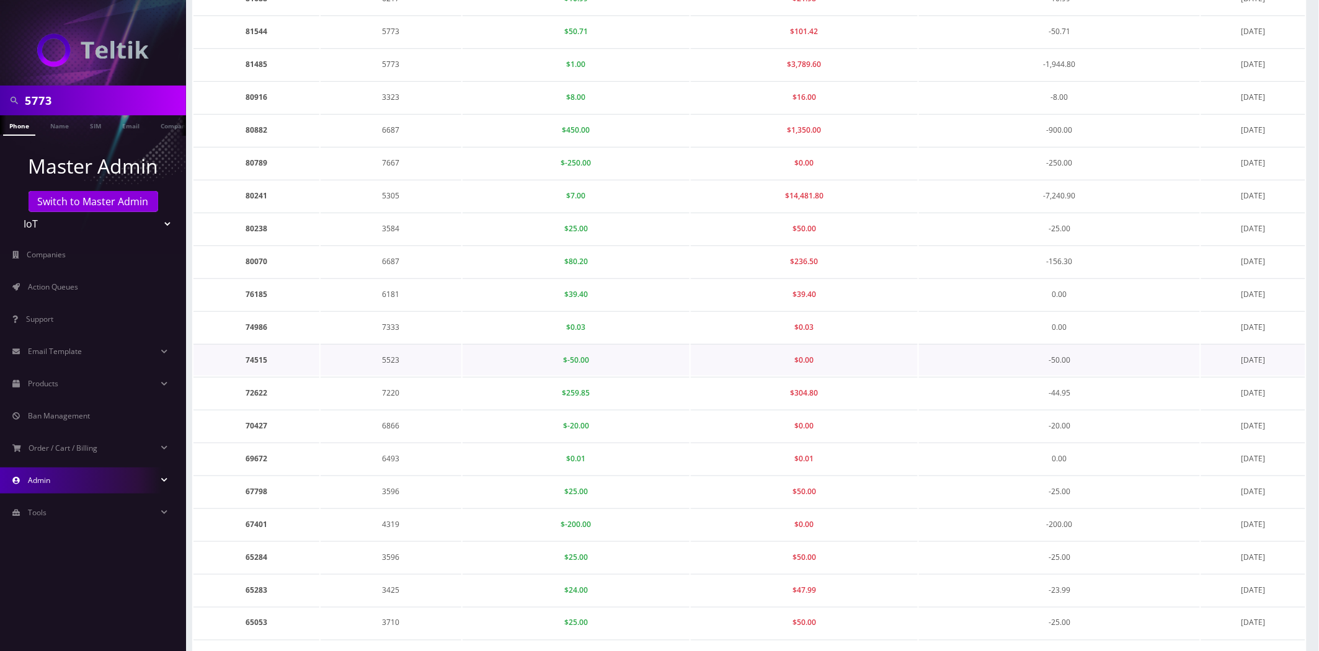
scroll to position [0, 0]
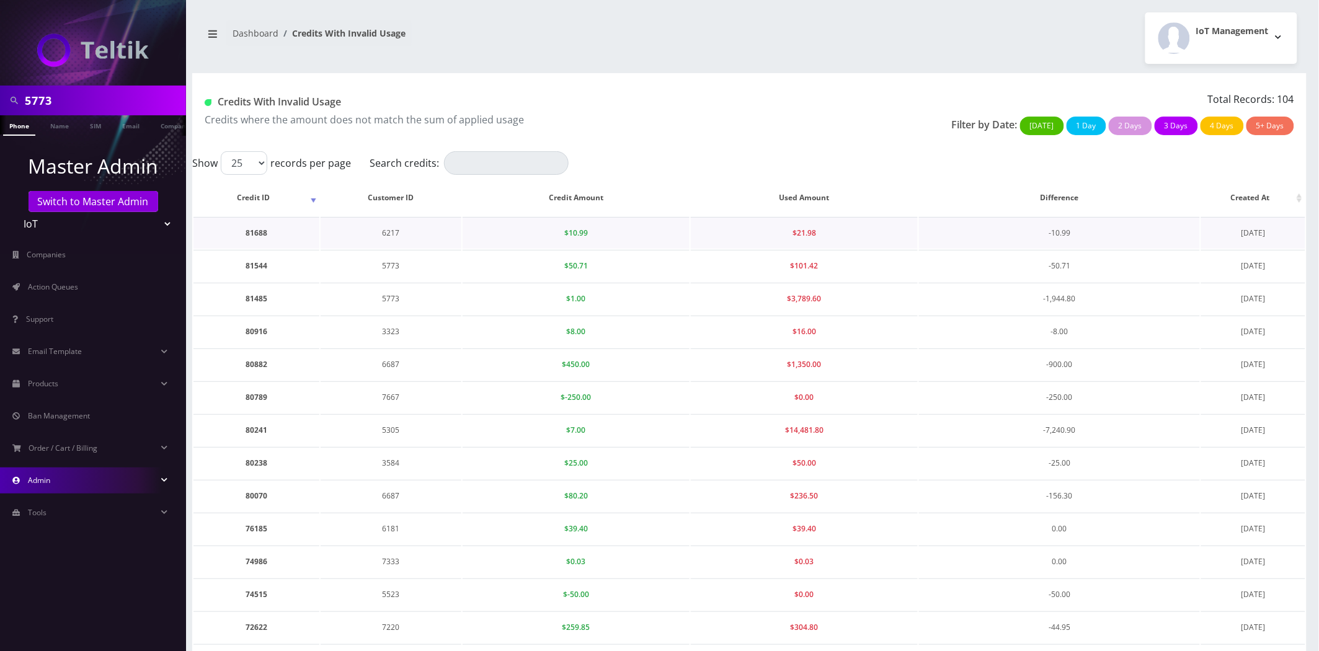
drag, startPoint x: 1285, startPoint y: 458, endPoint x: 798, endPoint y: 246, distance: 531.1
click at [798, 246] on tbody "81688 6217 $10.99 $21.98 -10.99 [DATE] 81544 5773 $50.71 $101.42 -50.71 [DATE] …" at bounding box center [750, 627] width 1112 height 821
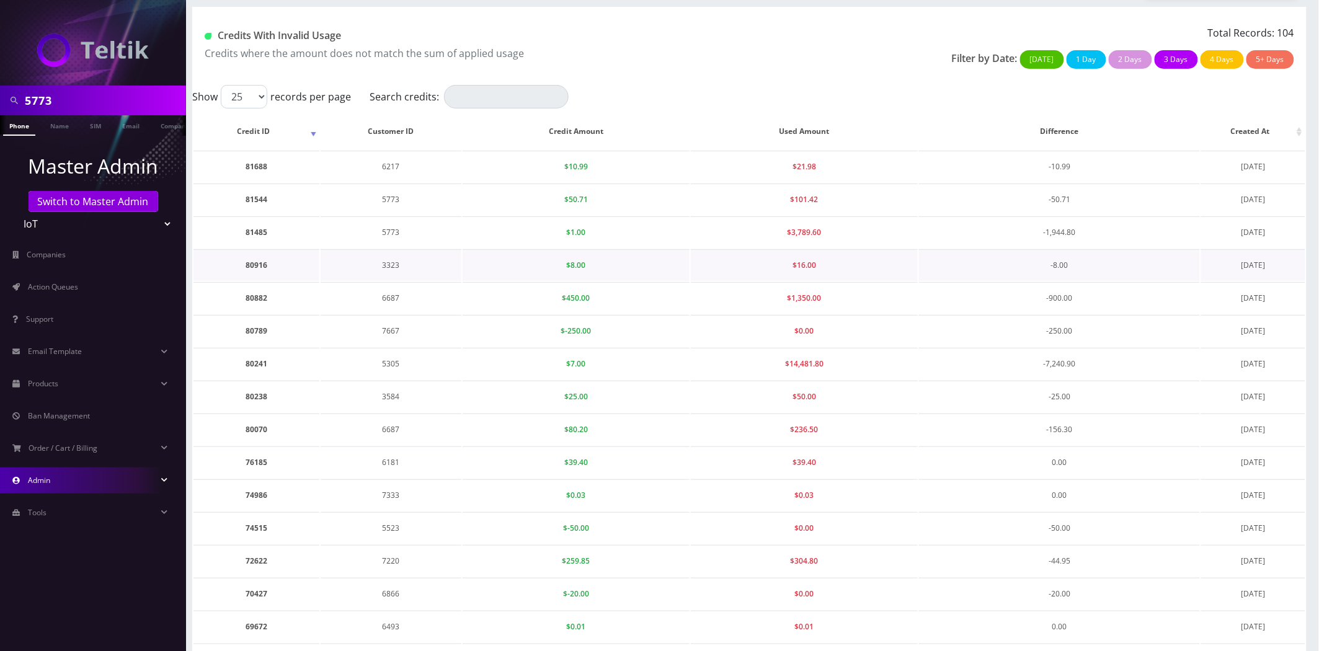
scroll to position [69, 0]
drag, startPoint x: 1301, startPoint y: 435, endPoint x: 1207, endPoint y: 404, distance: 99.4
click at [1207, 404] on tbody "81688 6217 $10.99 $21.98 -10.99 [DATE] 81544 5773 $50.71 $101.42 -50.71 [DATE] …" at bounding box center [750, 558] width 1112 height 821
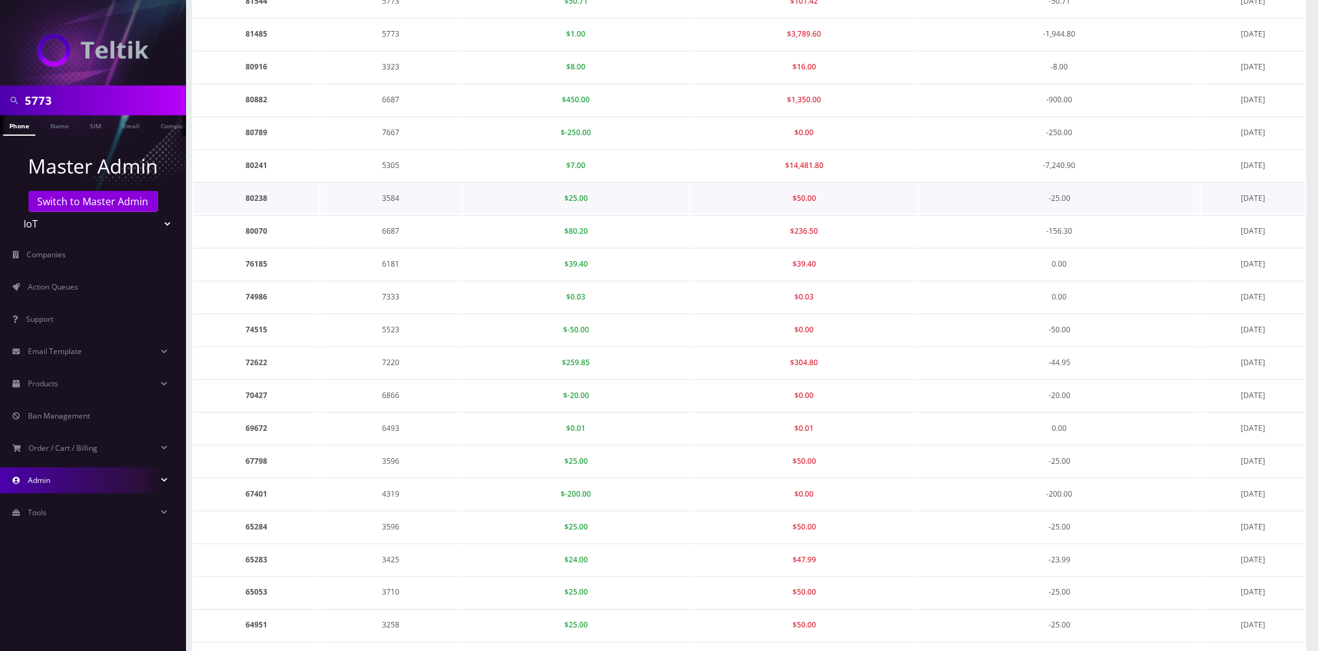
scroll to position [0, 0]
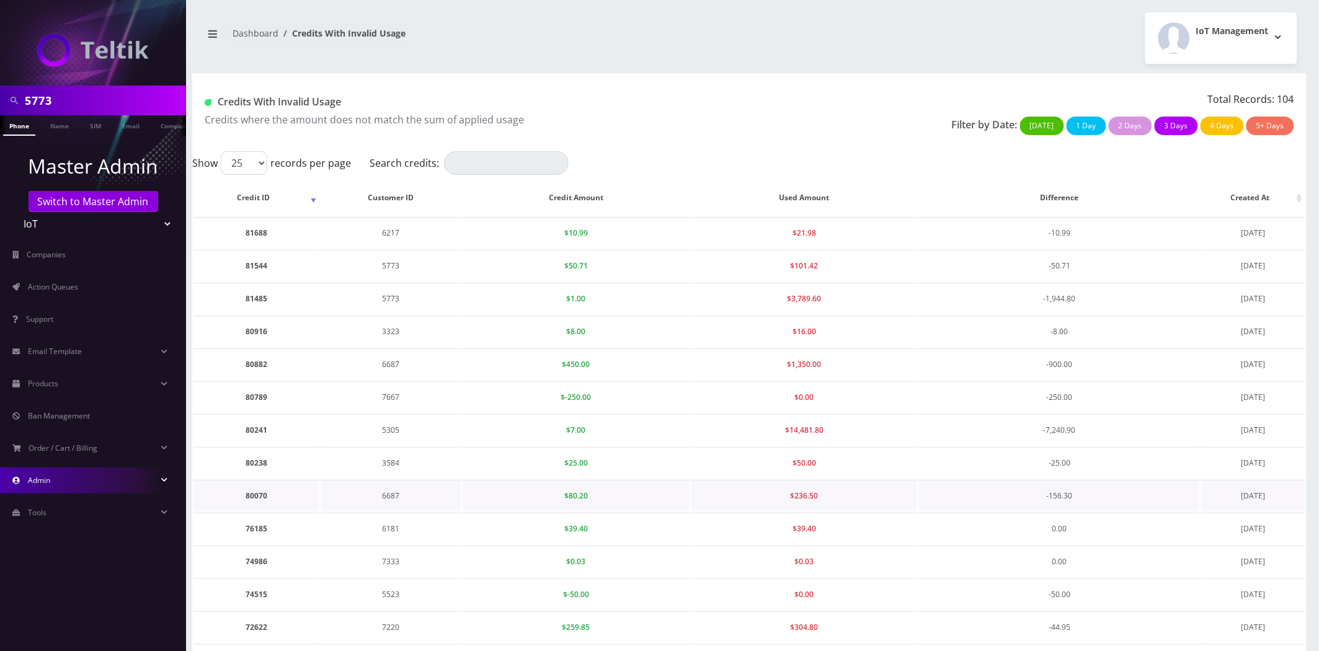
click at [1285, 492] on td "[DATE]" at bounding box center [1253, 496] width 104 height 32
drag, startPoint x: 1285, startPoint y: 492, endPoint x: 217, endPoint y: 213, distance: 1103.4
click at [217, 213] on table "Credit ID Customer ID Credit Amount Used Amount Difference Created At 81688 621…" at bounding box center [749, 609] width 1115 height 860
click at [1296, 437] on td "[DATE]" at bounding box center [1253, 430] width 104 height 32
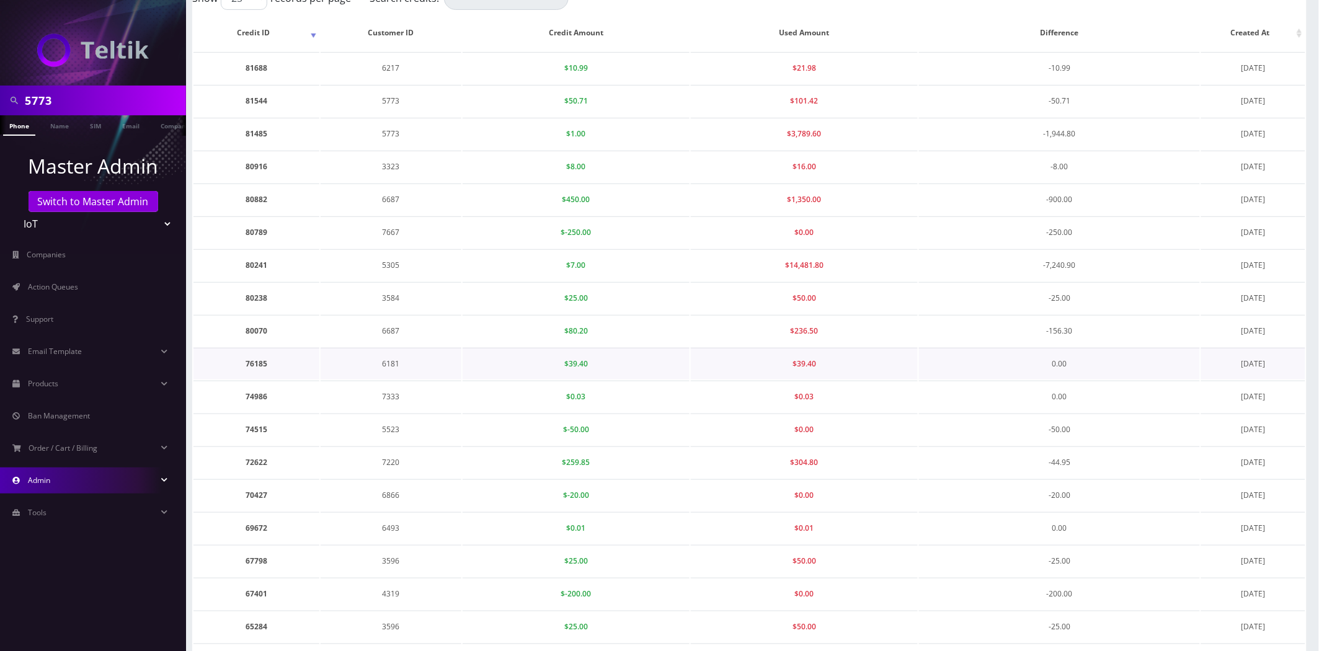
scroll to position [207, 0]
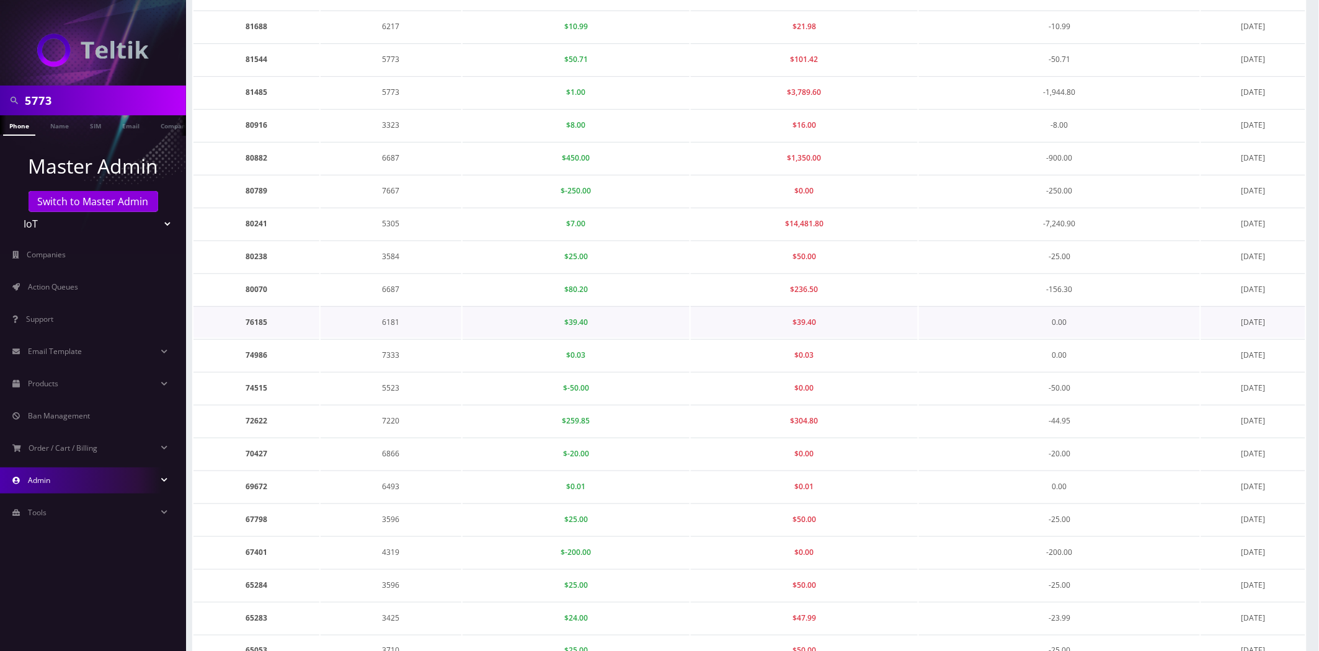
drag, startPoint x: 1250, startPoint y: 328, endPoint x: 1219, endPoint y: 311, distance: 35.8
click at [1219, 311] on tbody "81688 6217 $10.99 $21.98 -10.99 [DATE] 81544 5773 $50.71 $101.42 -50.71 [DATE] …" at bounding box center [750, 421] width 1112 height 821
drag, startPoint x: 1280, startPoint y: 408, endPoint x: 1260, endPoint y: 386, distance: 30.3
click at [1260, 386] on tbody "81688 6217 $10.99 $21.98 -10.99 [DATE] 81544 5773 $50.71 $101.42 -50.71 [DATE] …" at bounding box center [750, 421] width 1112 height 821
drag, startPoint x: 1288, startPoint y: 447, endPoint x: 1247, endPoint y: 448, distance: 41.6
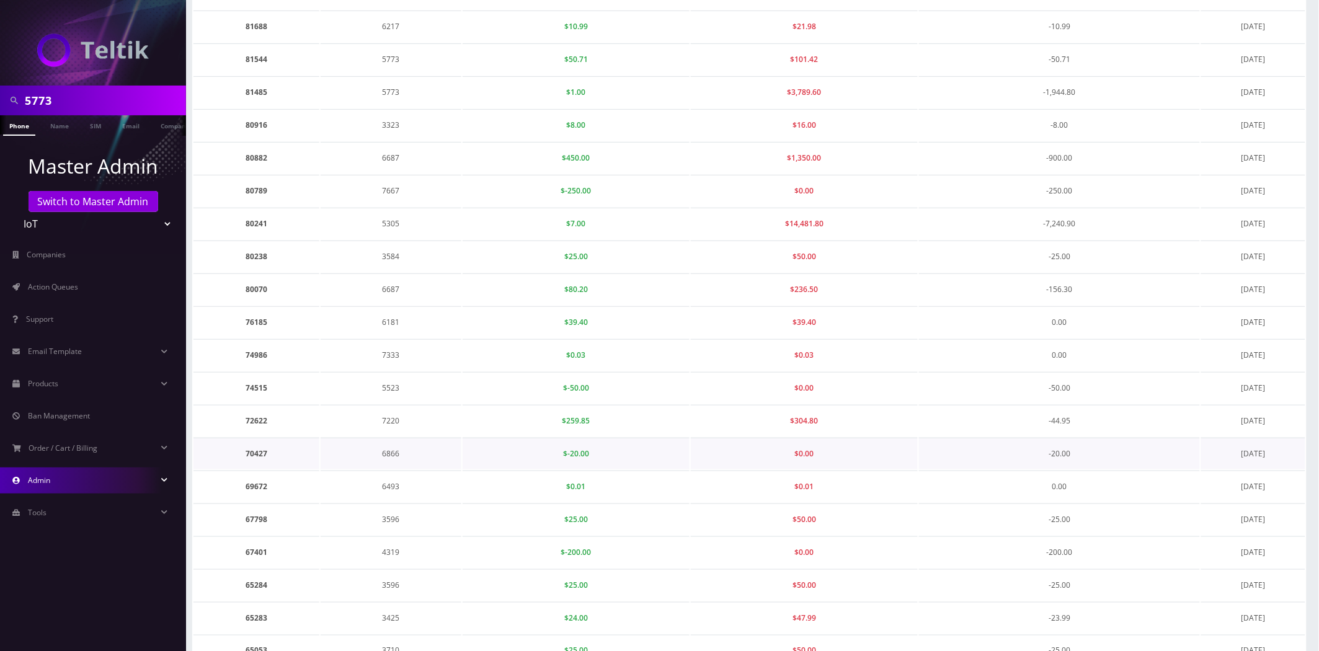
click at [1247, 448] on td "[DATE]" at bounding box center [1253, 454] width 104 height 32
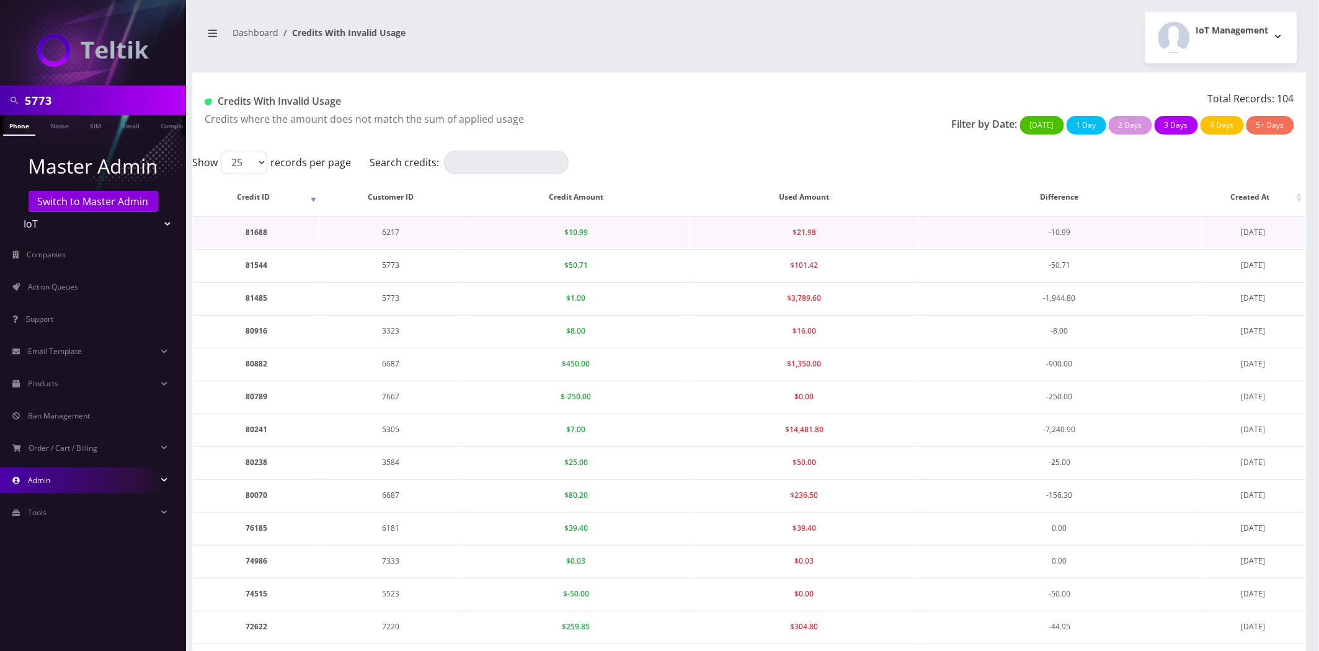
scroll to position [0, 0]
